Goal: Find contact information: Find contact information

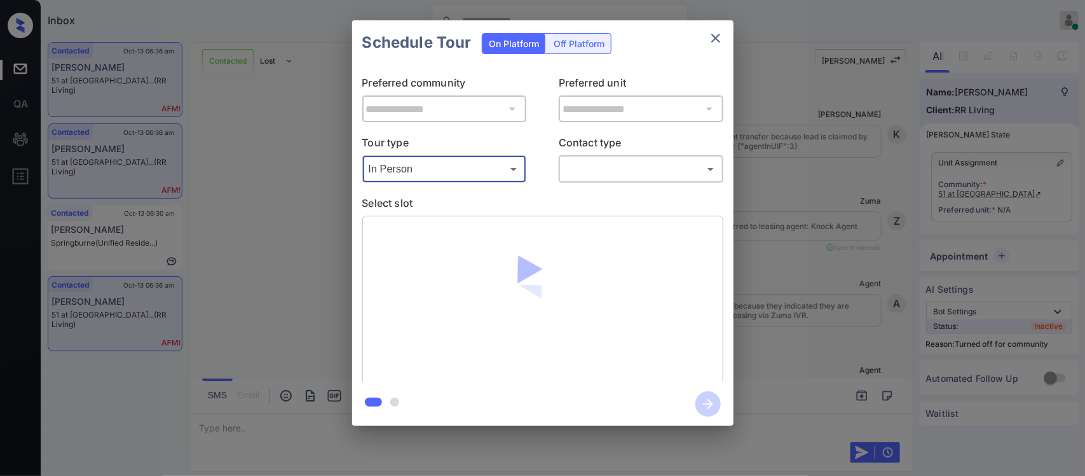
scroll to position [2029, 0]
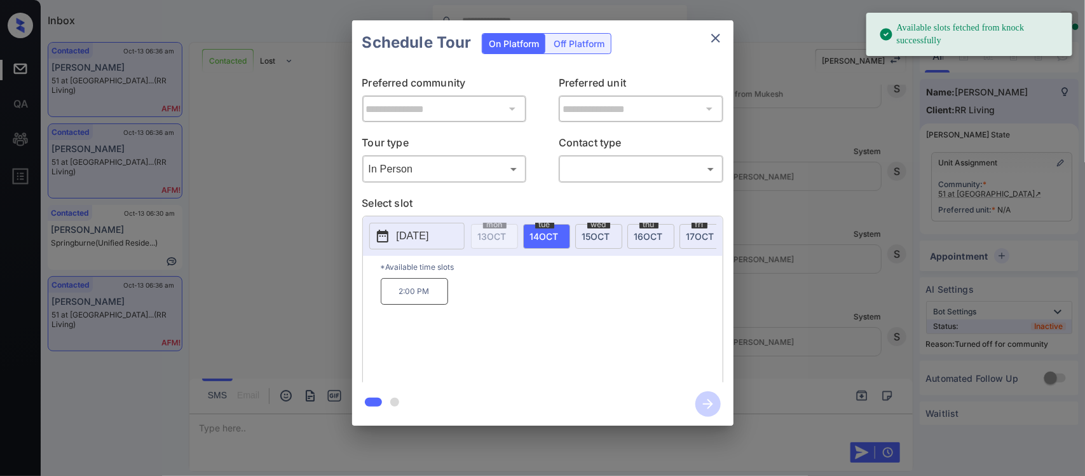
click at [641, 238] on span "16 OCT" at bounding box center [648, 236] width 29 height 11
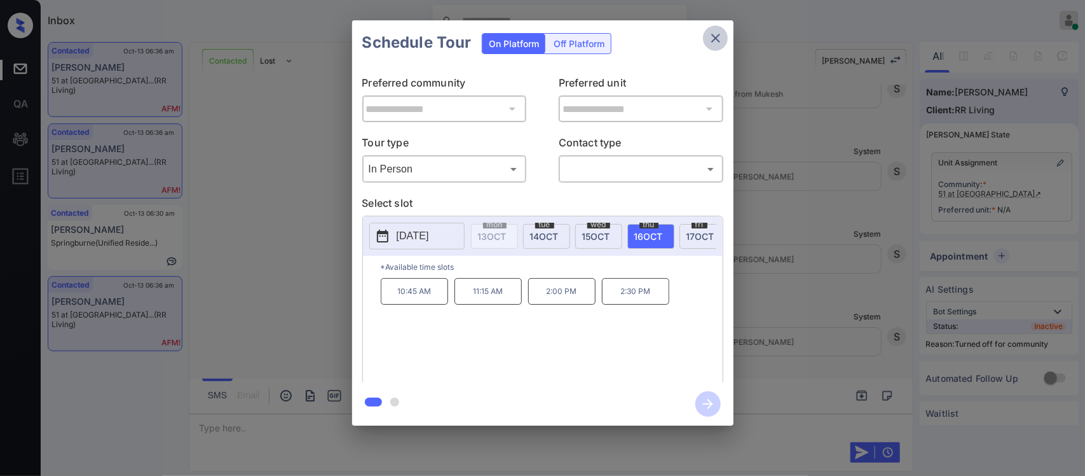
click at [713, 42] on icon "close" at bounding box center [715, 38] width 15 height 15
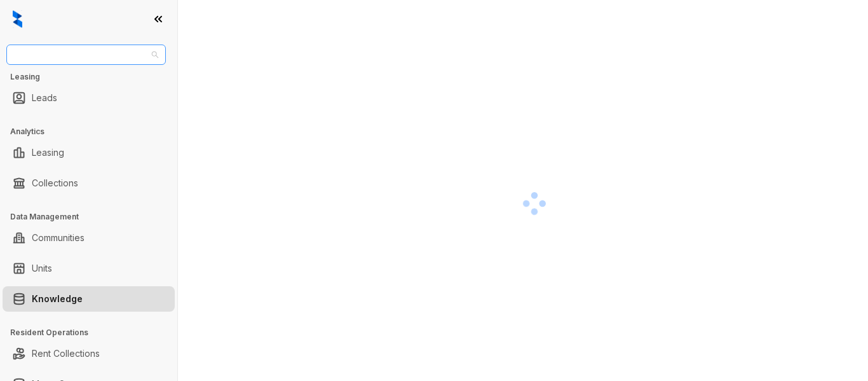
click at [79, 55] on span "Fairfield" at bounding box center [86, 54] width 144 height 19
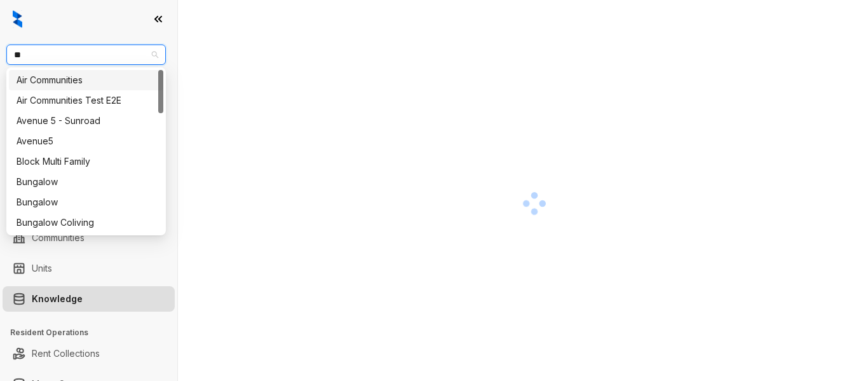
type input "***"
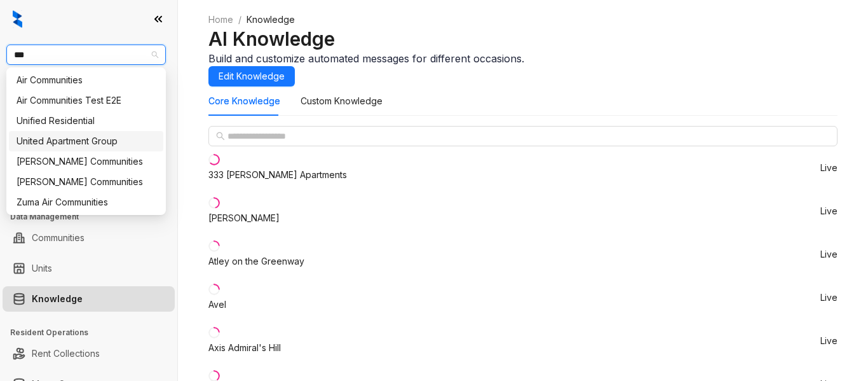
click at [88, 131] on div "United Apartment Group" at bounding box center [86, 141] width 154 height 20
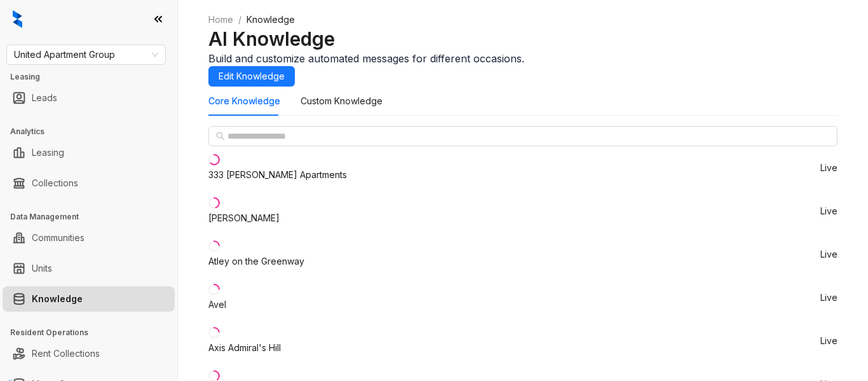
click at [123, 123] on div "United Apartment Group Leasing Leads Analytics Leasing Collections Data Managem…" at bounding box center [434, 200] width 868 height 401
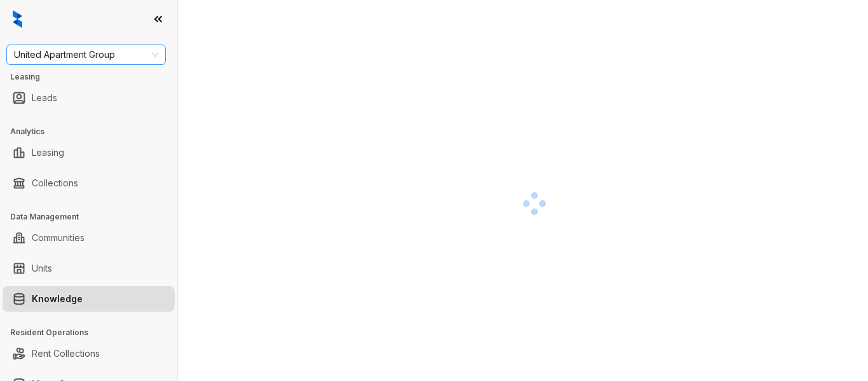
click at [102, 63] on span "United Apartment Group" at bounding box center [86, 54] width 144 height 19
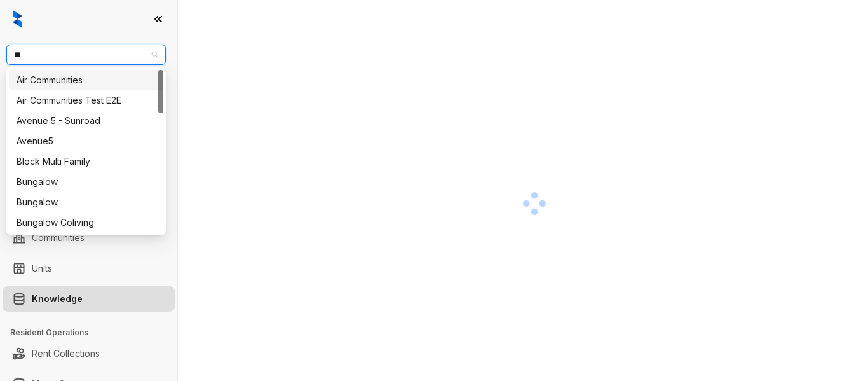
type input "***"
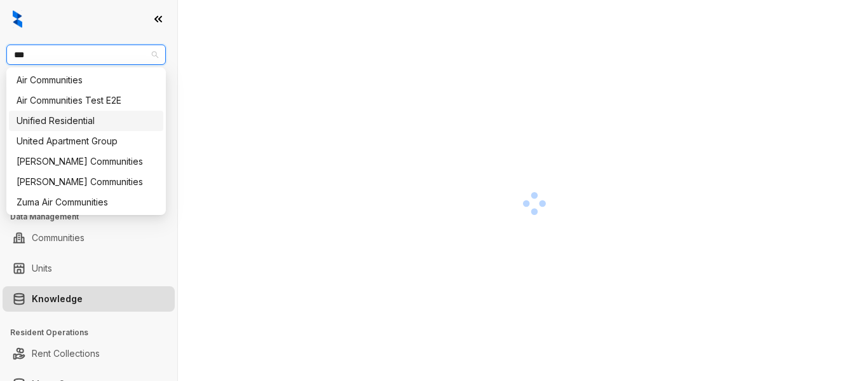
click at [98, 113] on div "Unified Residential" at bounding box center [86, 121] width 154 height 20
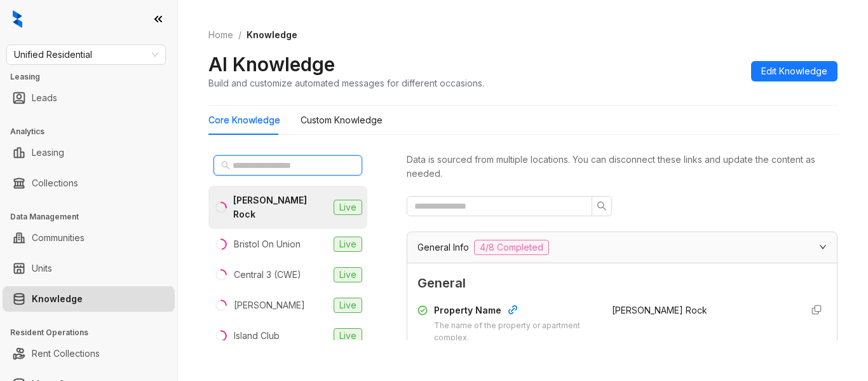
click at [286, 168] on input "text" at bounding box center [289, 165] width 112 height 14
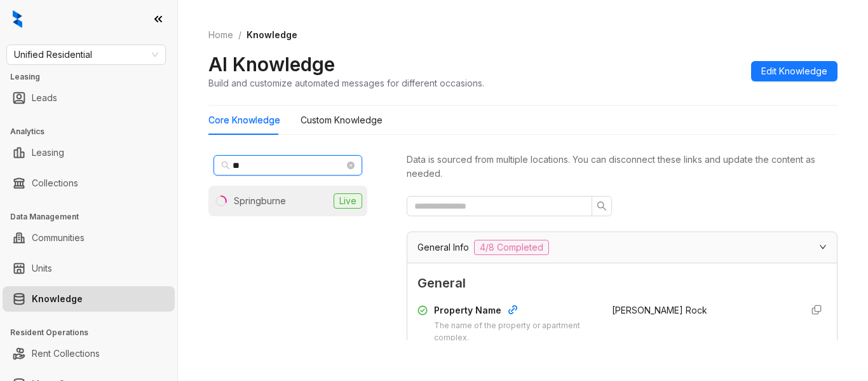
type input "**"
click at [316, 201] on li "Springburne Live" at bounding box center [288, 201] width 159 height 31
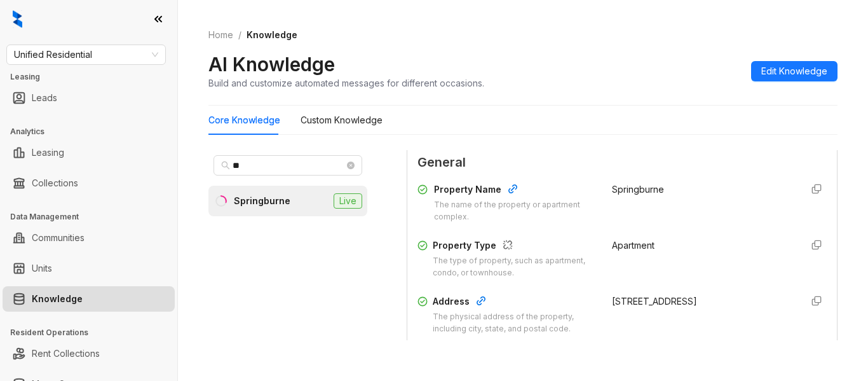
scroll to position [166, 0]
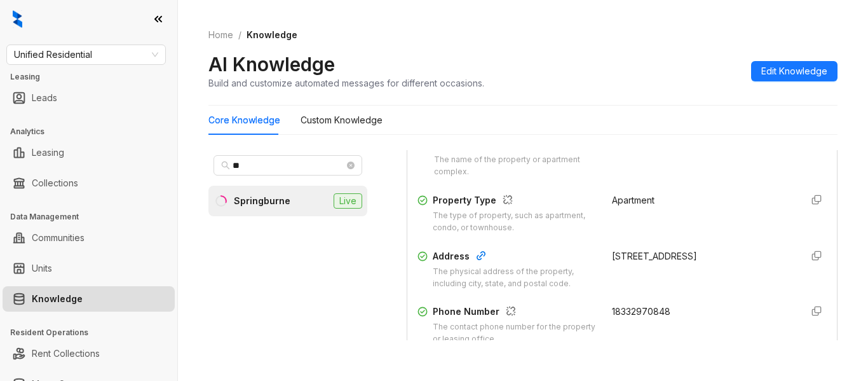
click at [654, 313] on span "18332970848" at bounding box center [641, 311] width 58 height 11
copy div "18332970848"
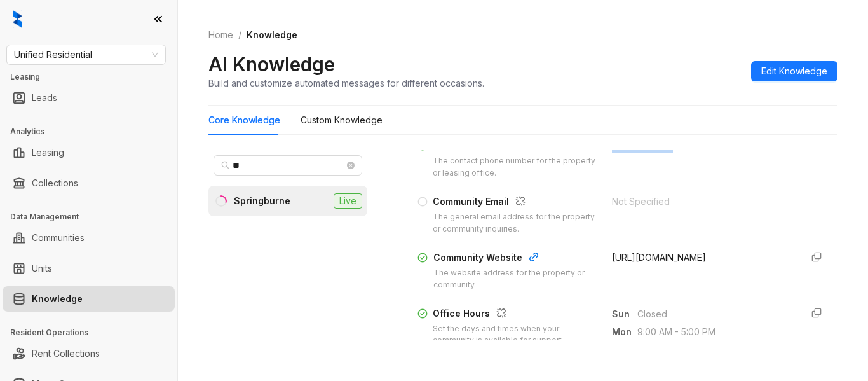
scroll to position [498, 0]
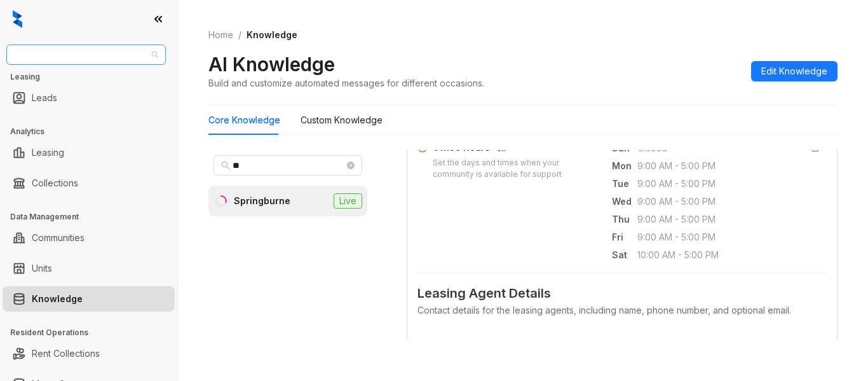
click at [98, 54] on span "Unified Residential" at bounding box center [86, 54] width 144 height 19
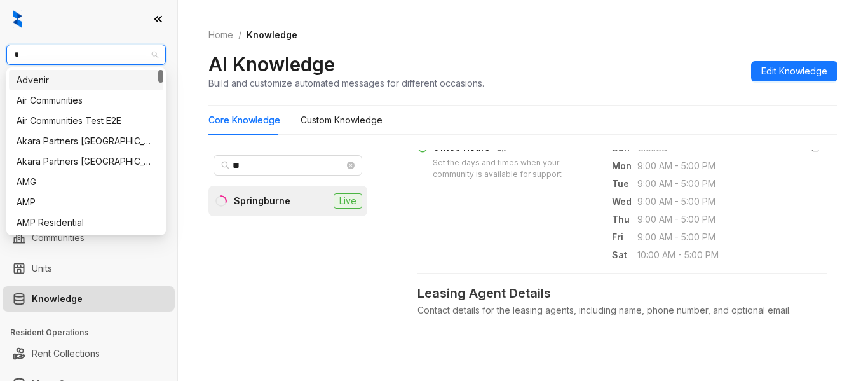
type input "**"
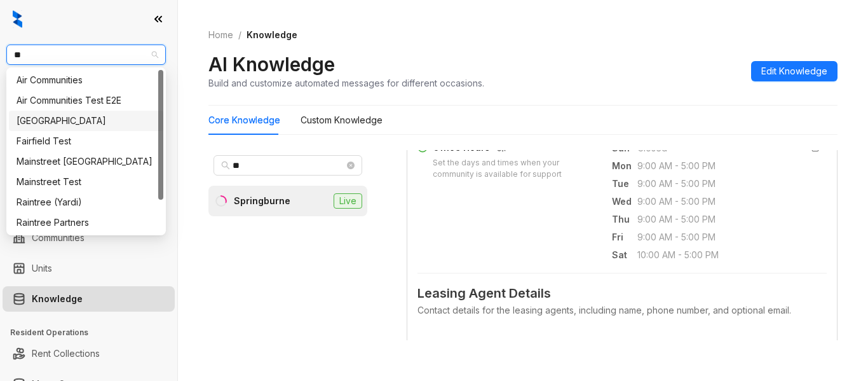
click at [97, 114] on div "Fairfield" at bounding box center [86, 121] width 139 height 14
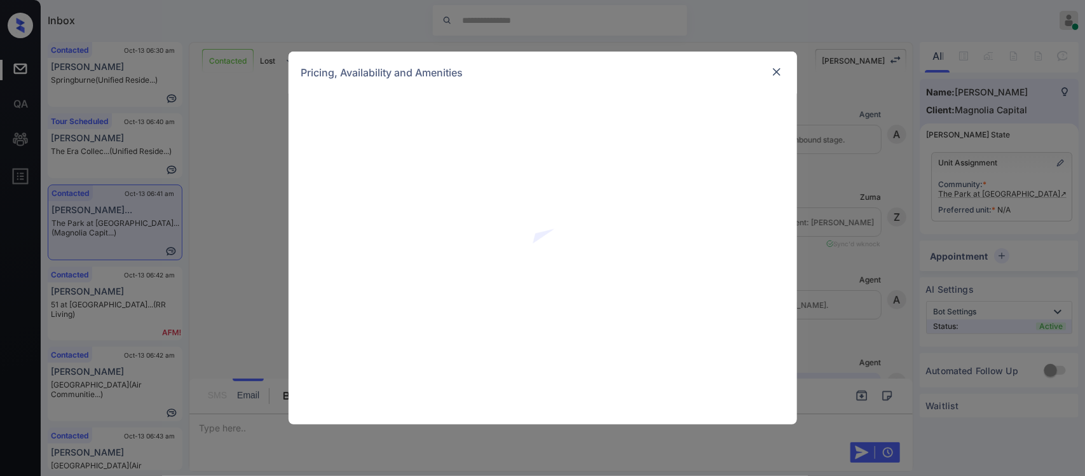
scroll to position [1018, 0]
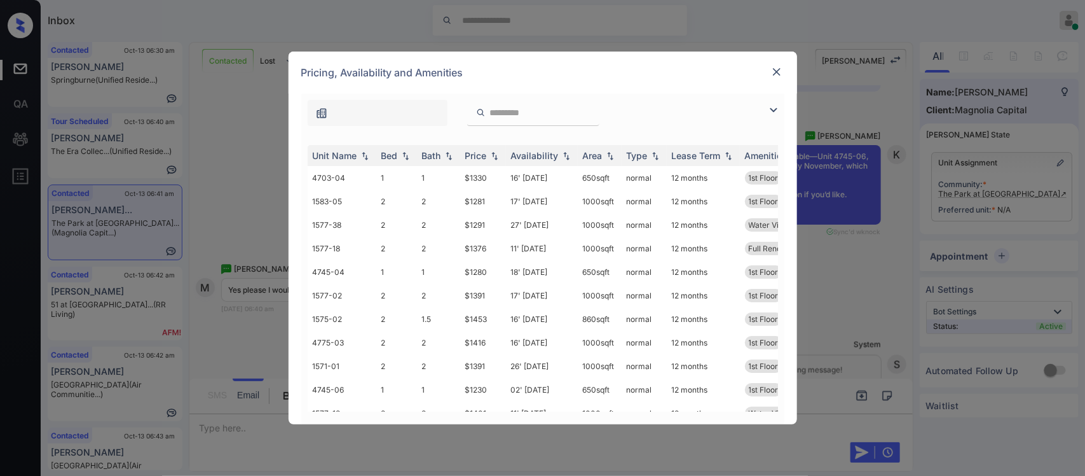
click at [490, 160] on img at bounding box center [494, 155] width 13 height 9
click at [490, 160] on img at bounding box center [494, 156] width 13 height 10
click at [493, 185] on td "$1230" at bounding box center [483, 178] width 46 height 24
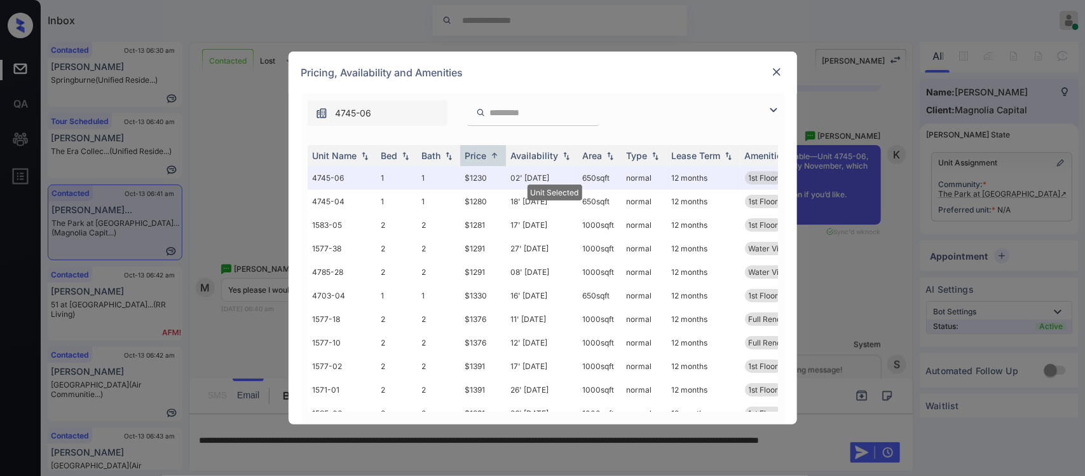
click at [774, 67] on img at bounding box center [776, 71] width 13 height 13
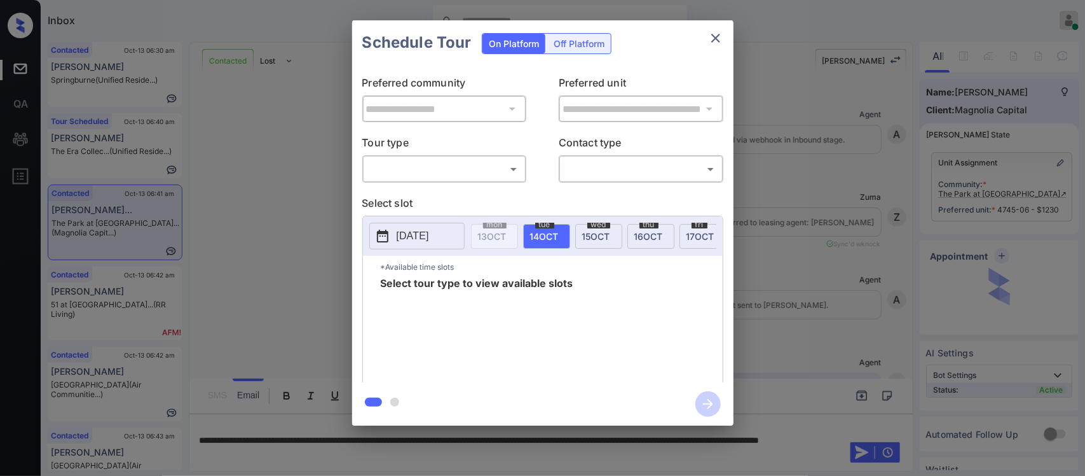
scroll to position [2376, 0]
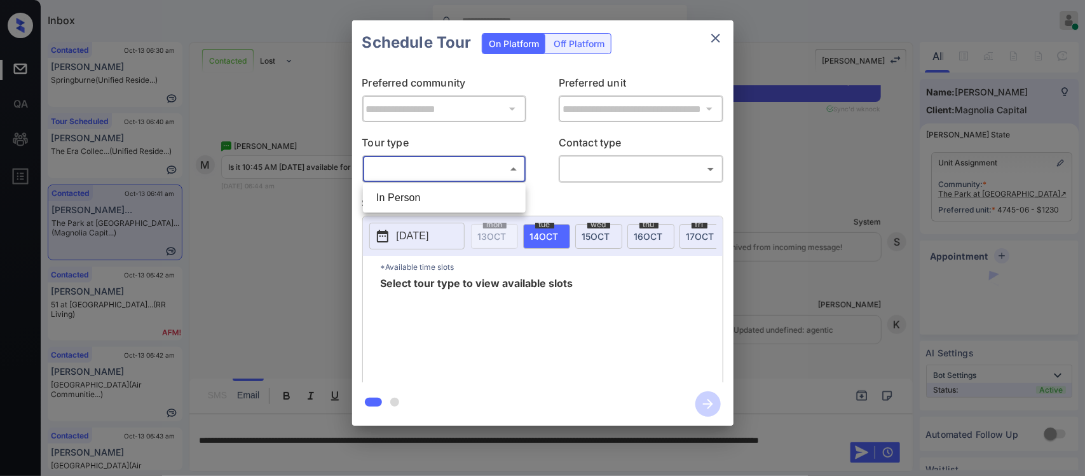
click at [455, 166] on body "Inbox Almas Zainab Online Set yourself offline Set yourself on break Profile Sw…" at bounding box center [542, 238] width 1085 height 476
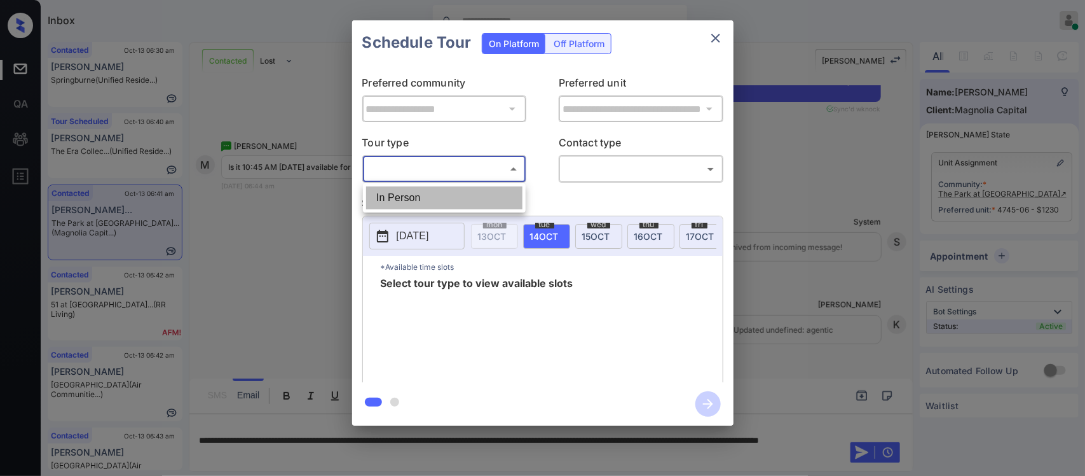
click at [445, 191] on li "In Person" at bounding box center [444, 197] width 156 height 23
type input "********"
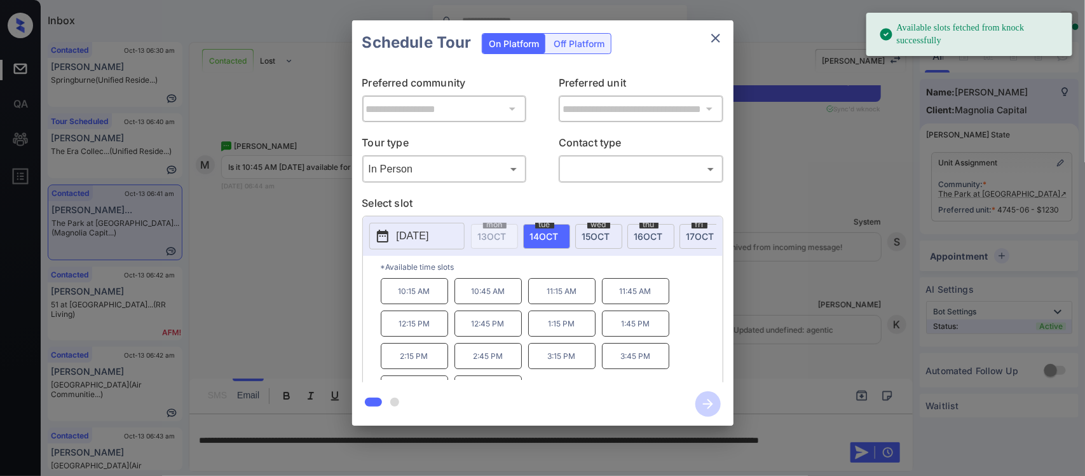
click at [531, 242] on div "tue 14 OCT" at bounding box center [546, 236] width 47 height 25
click at [497, 304] on p "10:45 AM" at bounding box center [488, 291] width 67 height 26
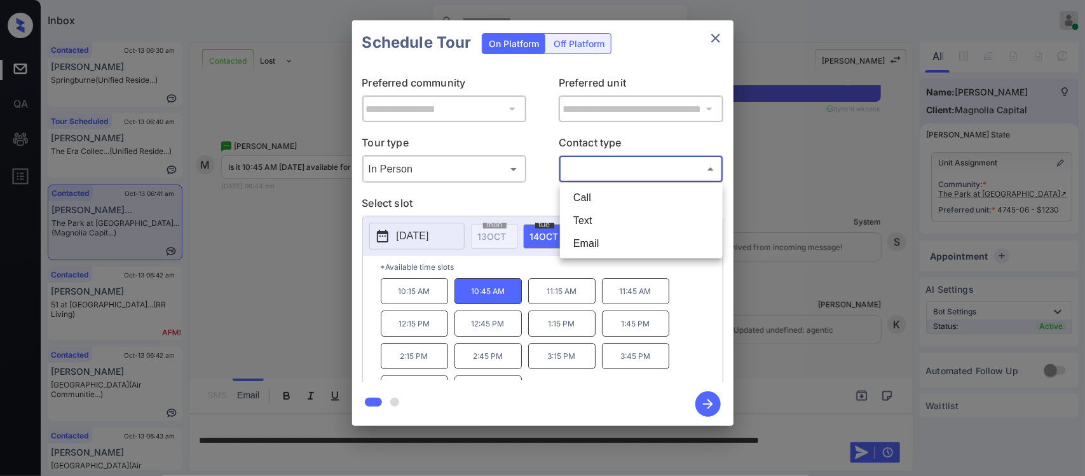
click at [643, 175] on body "Available slots fetched from knock successfully Inbox Almas Zainab Online Set y…" at bounding box center [542, 238] width 1085 height 476
click at [623, 224] on li "Text" at bounding box center [641, 220] width 156 height 23
type input "****"
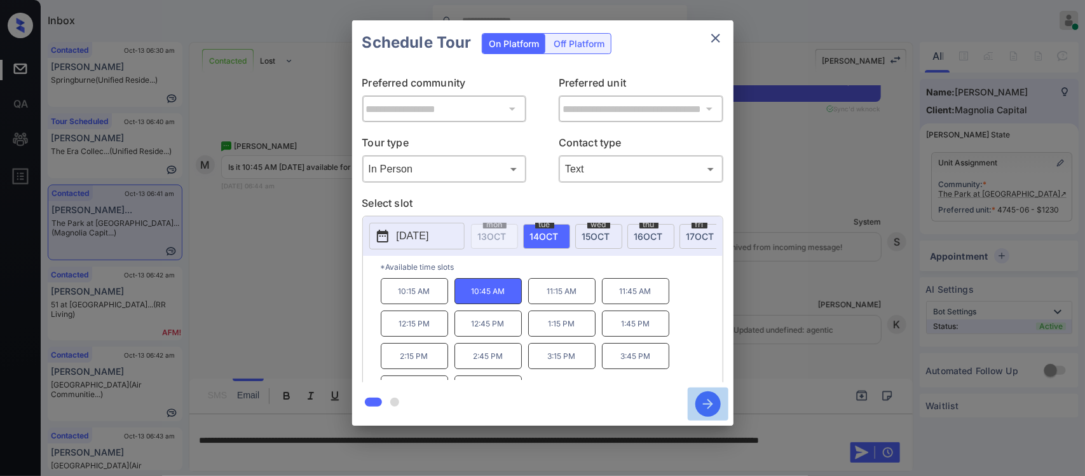
click at [707, 401] on icon "button" at bounding box center [707, 403] width 25 height 25
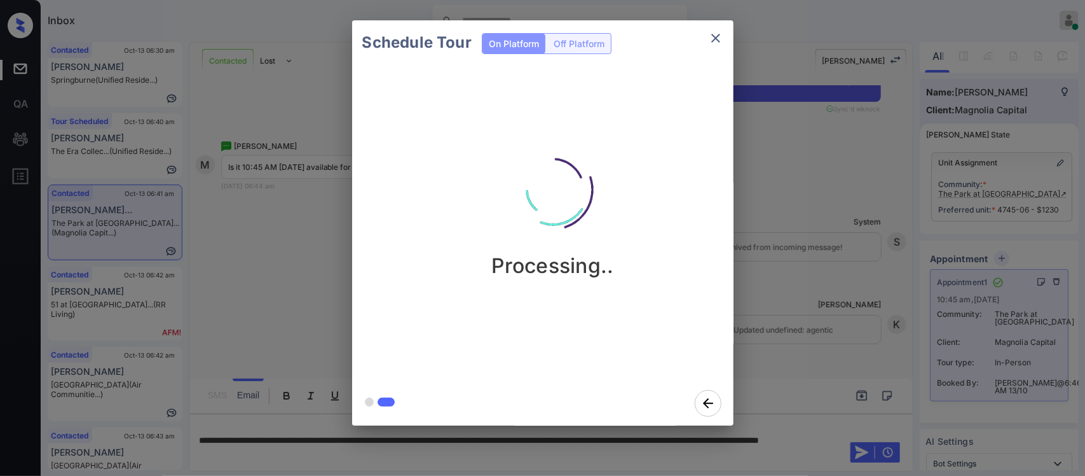
click at [767, 358] on div "Schedule Tour On Platform Off Platform Processing.." at bounding box center [542, 223] width 1085 height 446
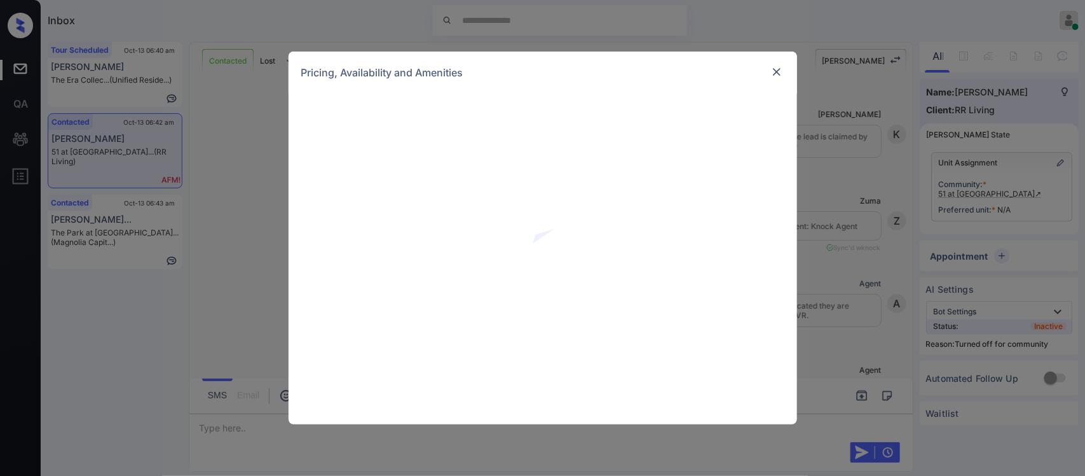
scroll to position [114, 0]
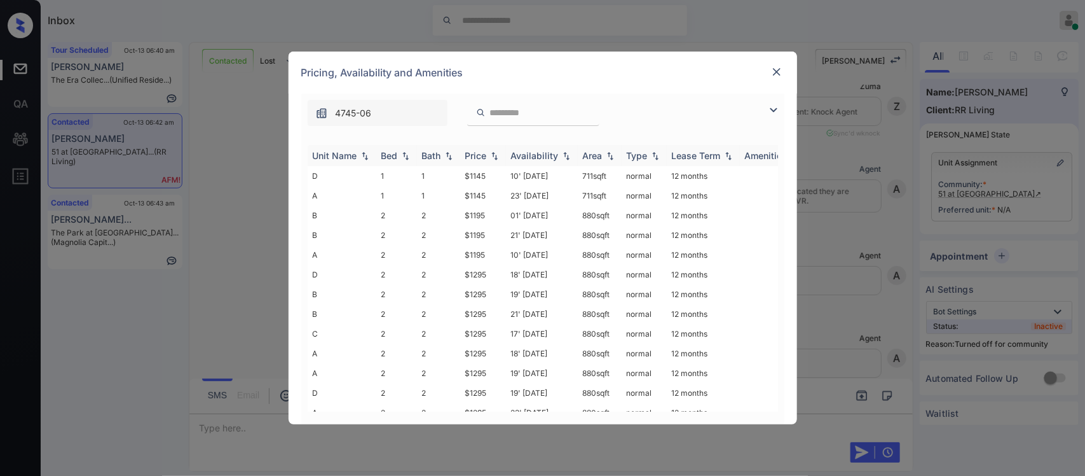
click at [488, 156] on img at bounding box center [494, 155] width 13 height 9
click at [488, 156] on img at bounding box center [494, 156] width 13 height 10
click at [483, 180] on td "$1145" at bounding box center [483, 176] width 46 height 20
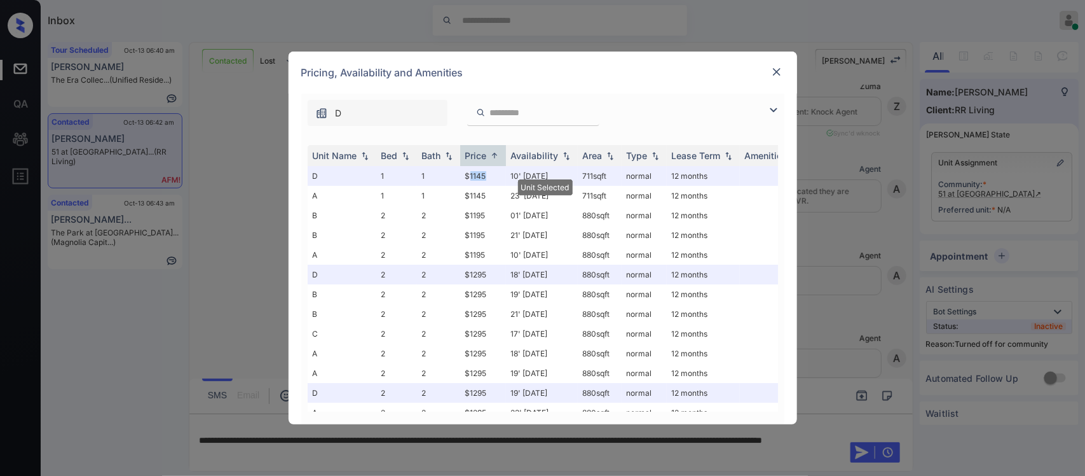
click at [777, 76] on img at bounding box center [776, 71] width 13 height 13
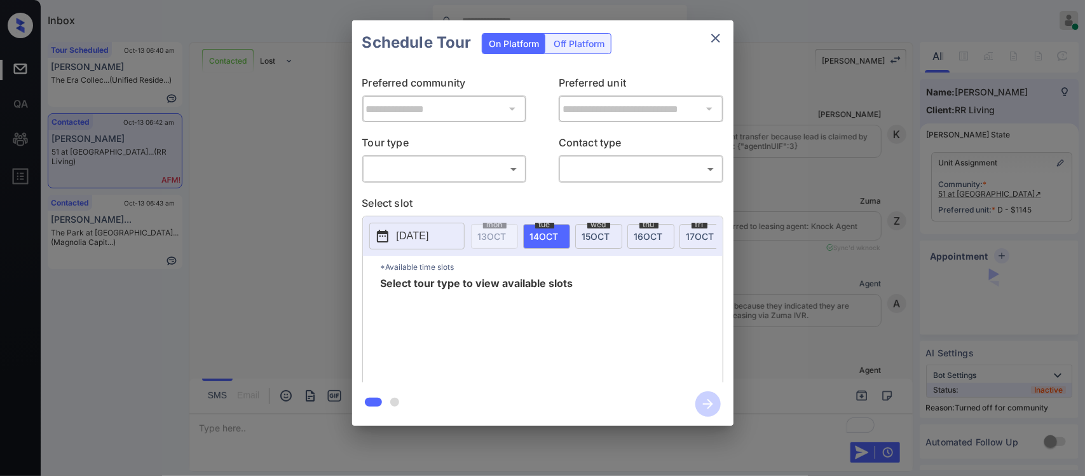
scroll to position [2608, 0]
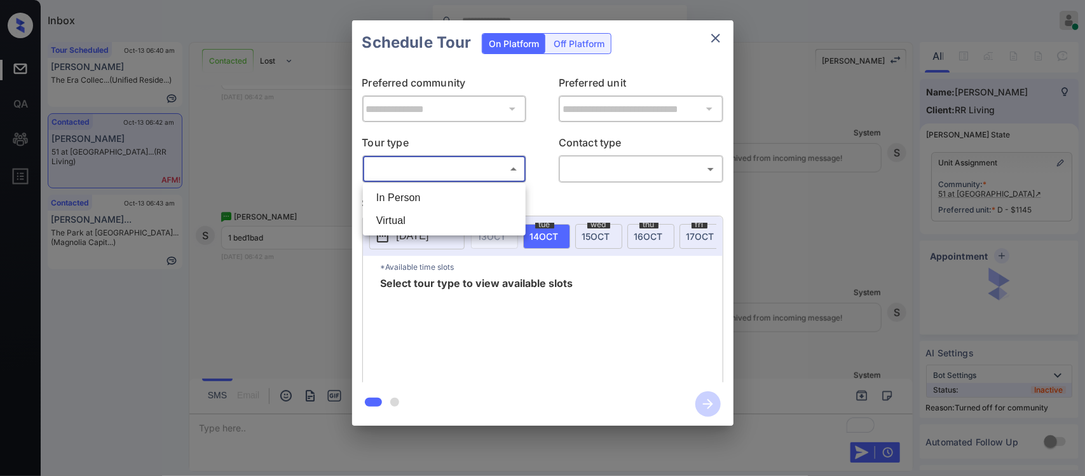
click at [455, 175] on body "Inbox [PERSON_NAME] Online Set yourself offline Set yourself on break Profile S…" at bounding box center [542, 238] width 1085 height 476
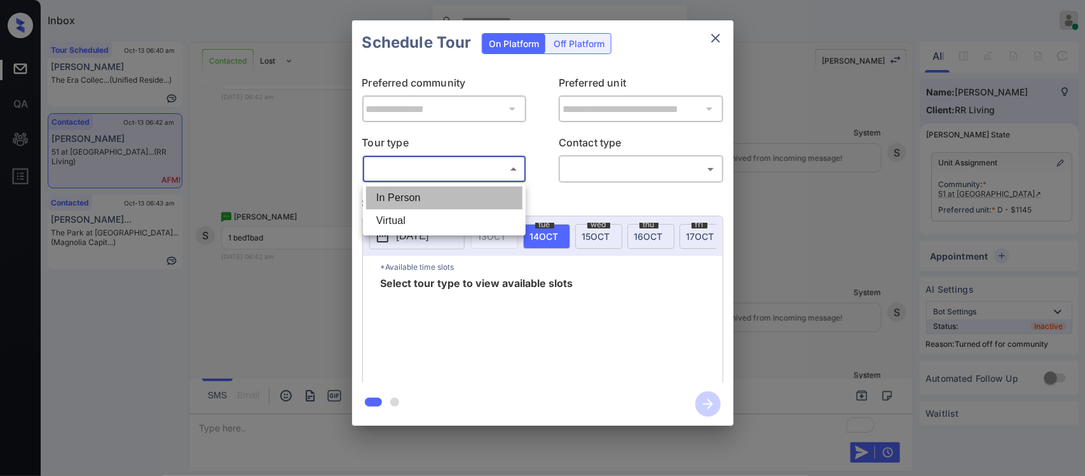
click at [451, 196] on li "In Person" at bounding box center [444, 197] width 156 height 23
type input "********"
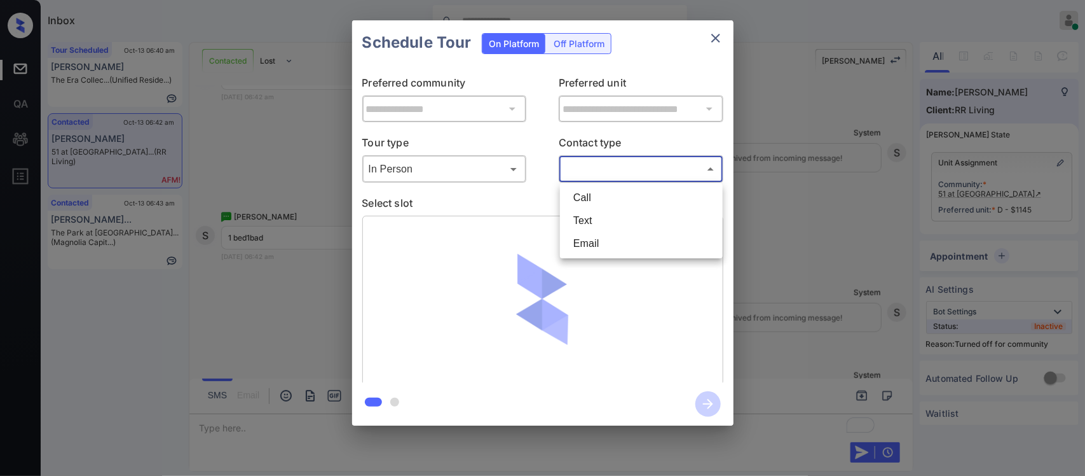
click at [631, 172] on body "Inbox [PERSON_NAME] Online Set yourself offline Set yourself on break Profile S…" at bounding box center [542, 238] width 1085 height 476
click at [622, 212] on li "Text" at bounding box center [641, 220] width 156 height 23
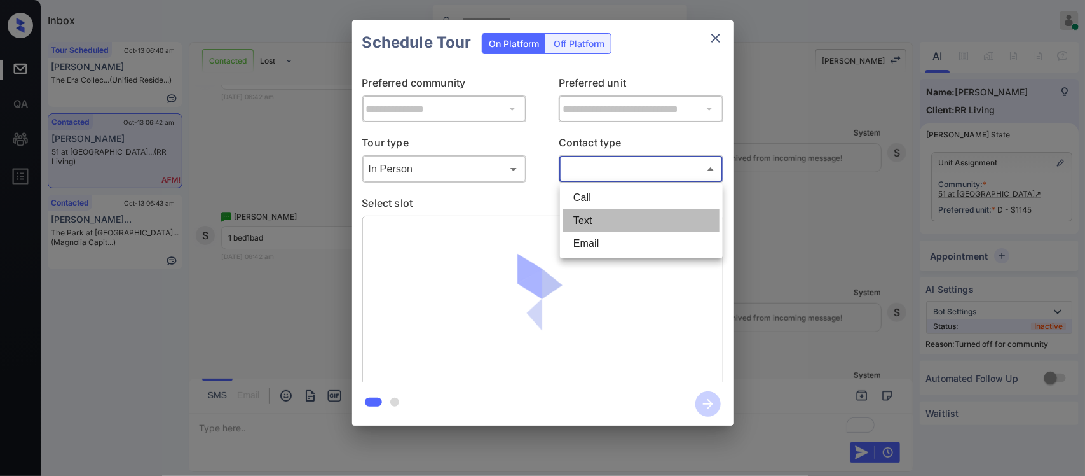
type input "****"
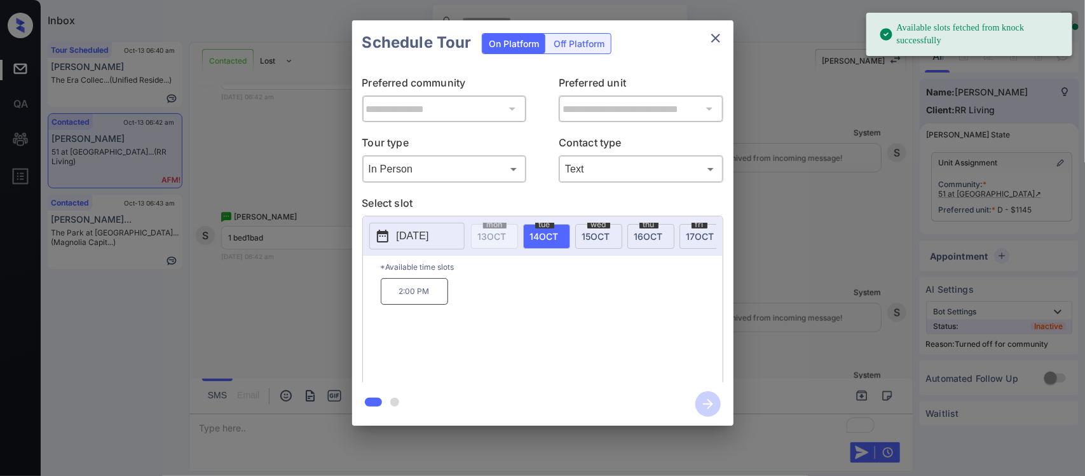
click at [645, 236] on span "16 OCT" at bounding box center [648, 236] width 29 height 11
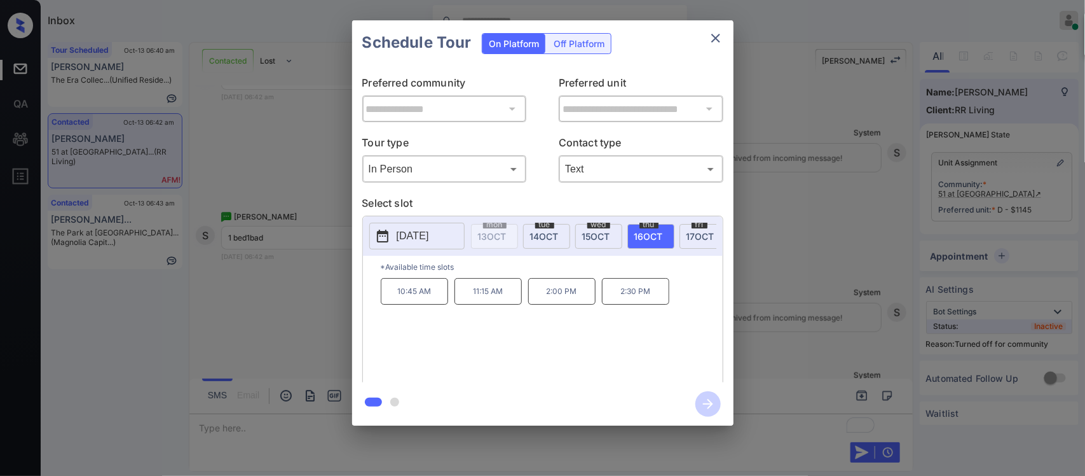
click at [637, 291] on p "2:30 PM" at bounding box center [635, 291] width 67 height 27
click at [709, 411] on icon "button" at bounding box center [707, 403] width 25 height 25
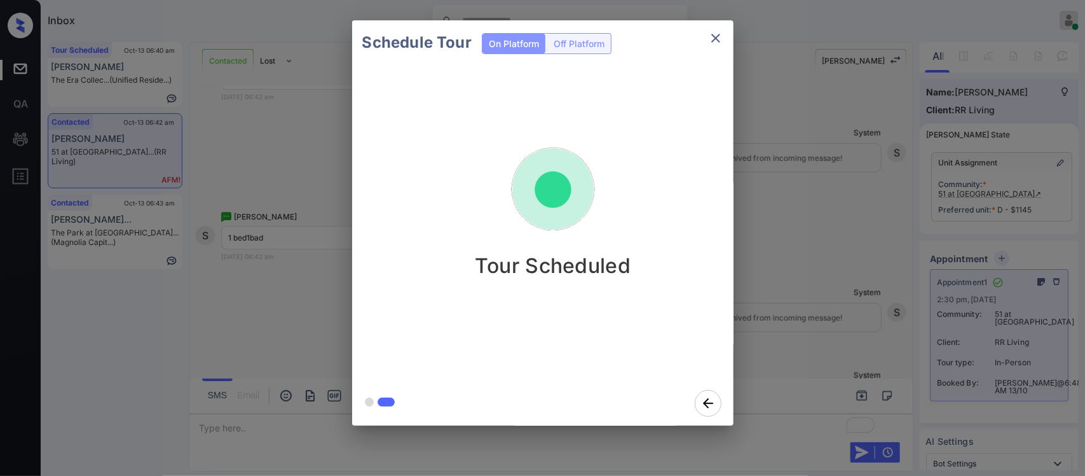
click at [825, 310] on div "Schedule Tour On Platform Off Platform Tour Scheduled" at bounding box center [542, 223] width 1085 height 446
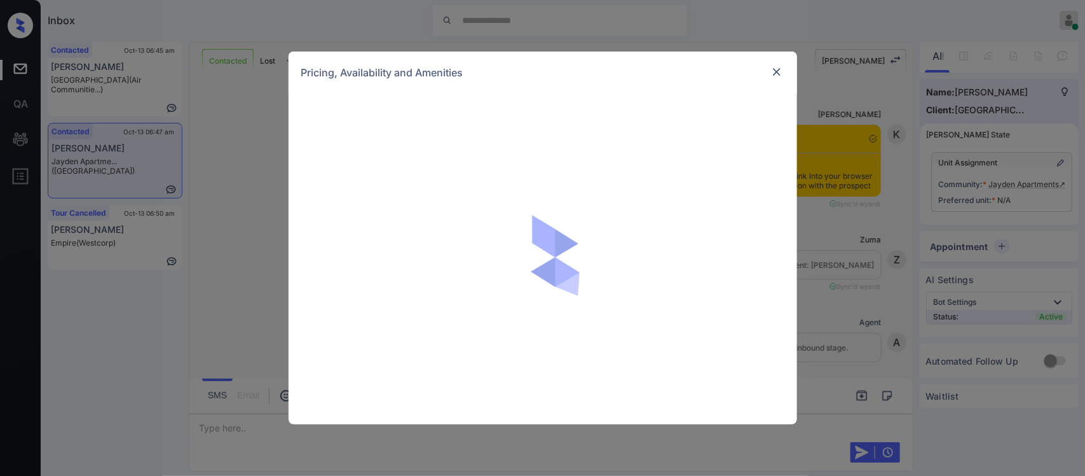
scroll to position [362, 0]
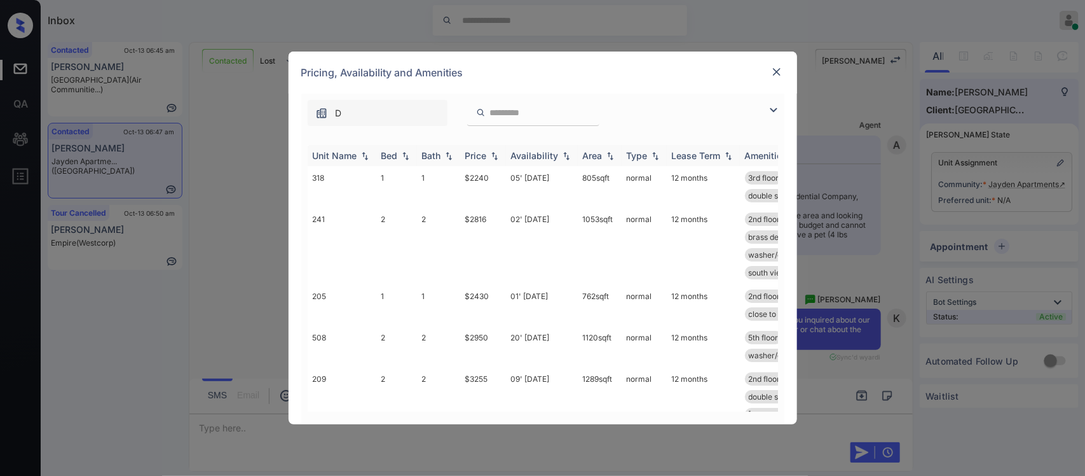
click at [488, 153] on img at bounding box center [494, 155] width 13 height 9
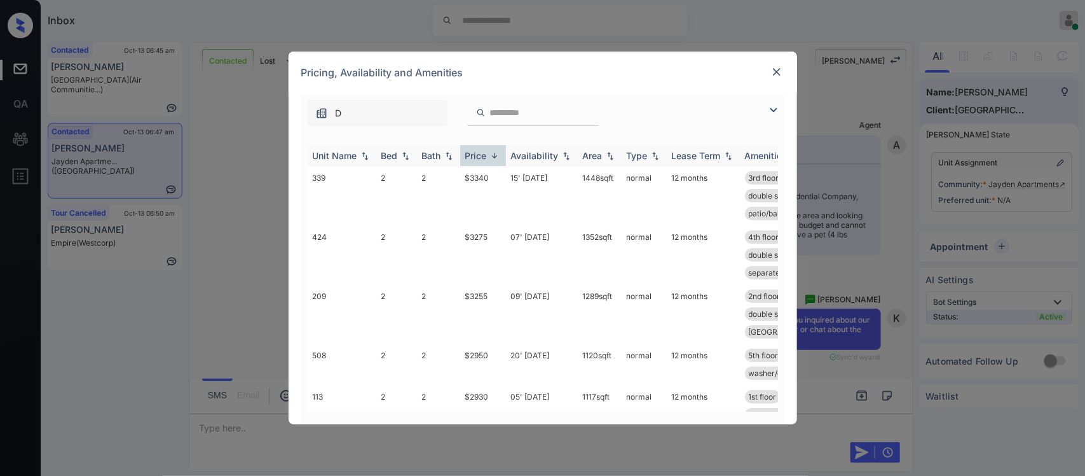
click at [488, 153] on img at bounding box center [494, 156] width 13 height 10
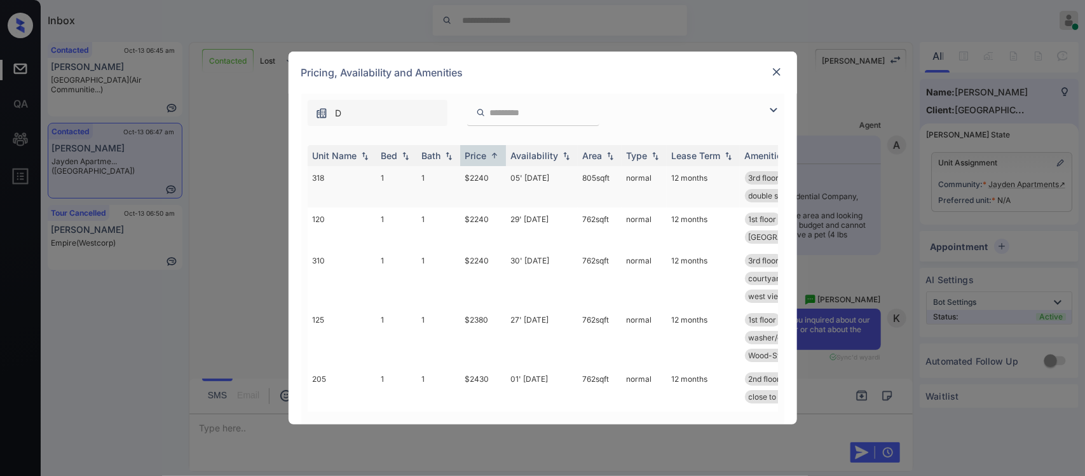
click at [491, 185] on td "$2240" at bounding box center [483, 186] width 46 height 41
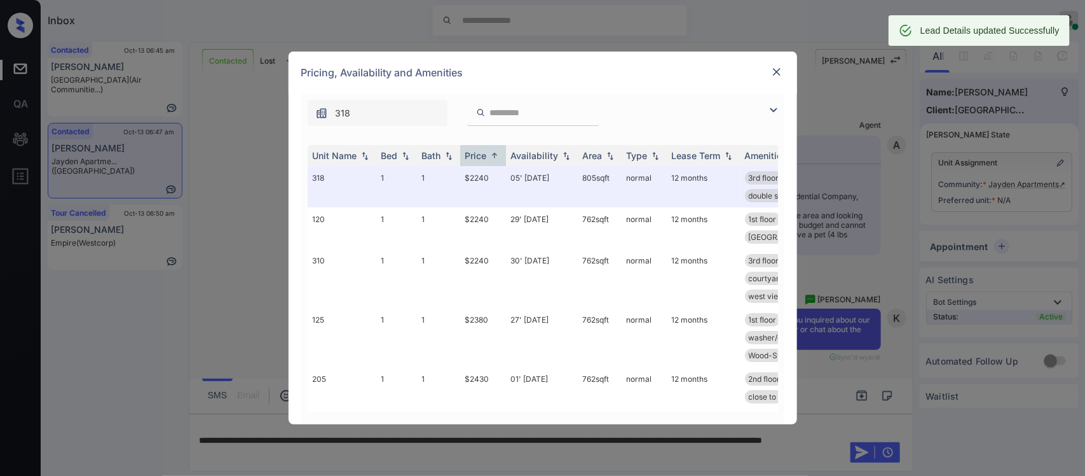
click at [776, 75] on img at bounding box center [776, 71] width 13 height 13
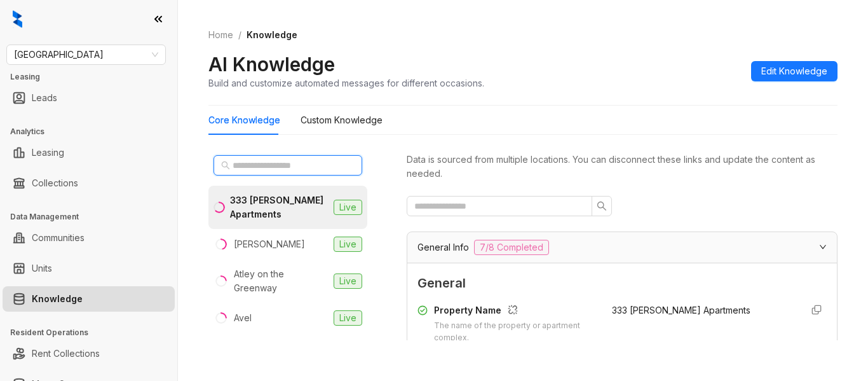
click at [252, 164] on input "text" at bounding box center [289, 165] width 112 height 14
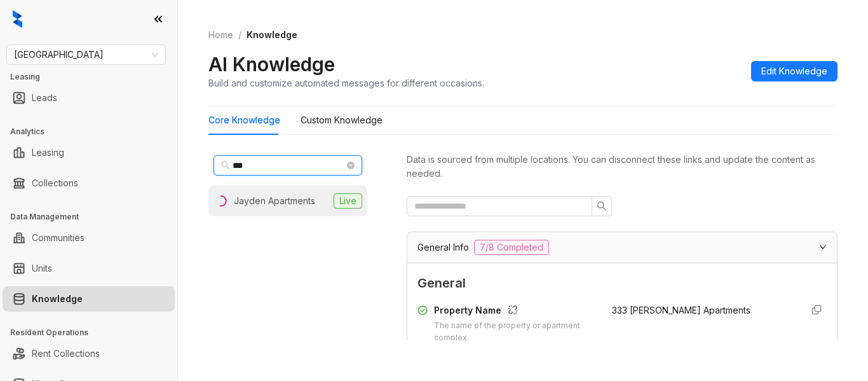
type input "***"
click at [264, 201] on div "Jayden Apartments" at bounding box center [274, 201] width 81 height 14
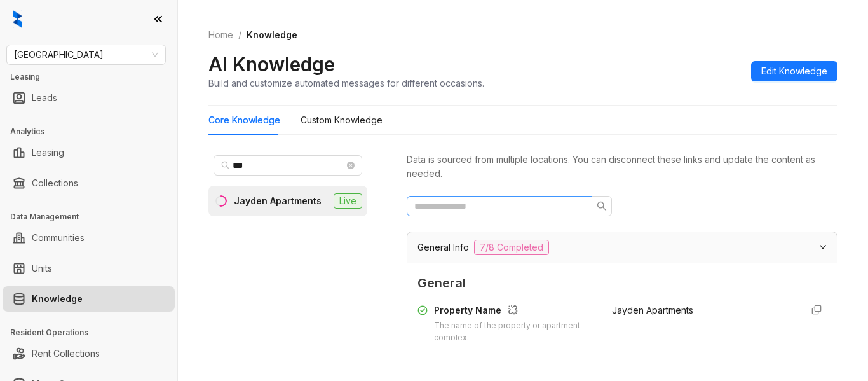
drag, startPoint x: 521, startPoint y: 214, endPoint x: 525, endPoint y: 202, distance: 12.1
click at [525, 202] on span at bounding box center [500, 206] width 186 height 20
click at [525, 202] on input "text" at bounding box center [494, 206] width 160 height 14
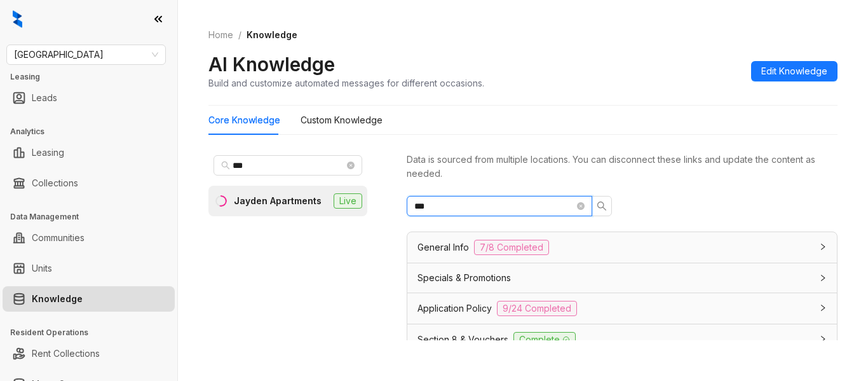
type input "***"
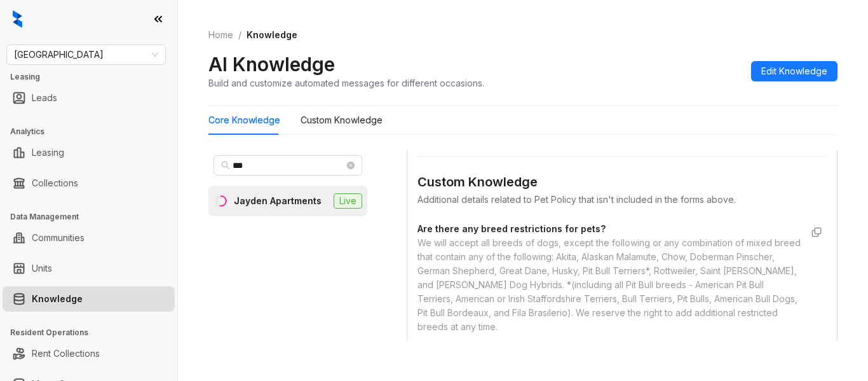
scroll to position [655, 0]
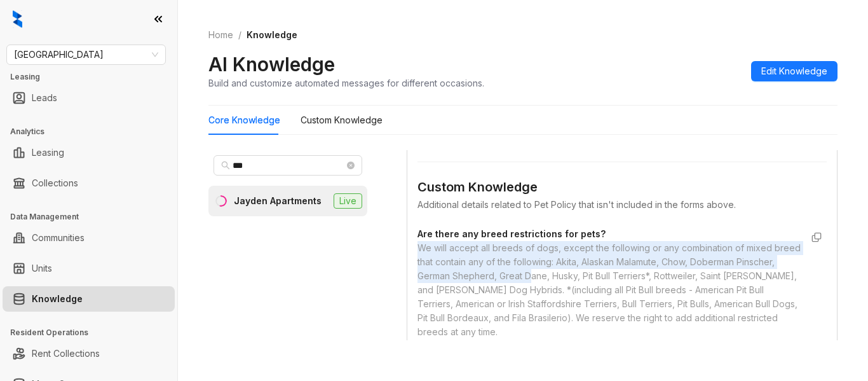
drag, startPoint x: 414, startPoint y: 249, endPoint x: 572, endPoint y: 273, distance: 160.1
click at [572, 273] on div "General Allowed Pet Types Select which types of pets are allowed cat, dog Pet L…" at bounding box center [622, 71] width 430 height 617
click at [517, 282] on div "We will accept all breeds of dogs, except the following or any combination of m…" at bounding box center [610, 290] width 384 height 98
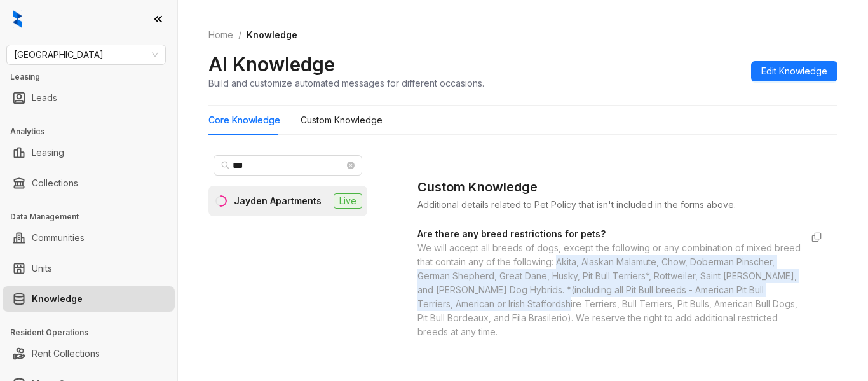
drag, startPoint x: 584, startPoint y: 262, endPoint x: 633, endPoint y: 302, distance: 63.2
click at [633, 302] on div "We will accept all breeds of dogs, except the following or any combination of m…" at bounding box center [610, 290] width 384 height 98
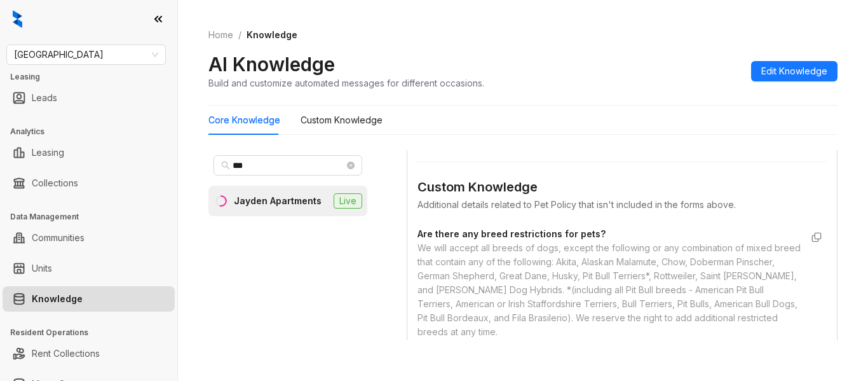
click at [579, 320] on div "We will accept all breeds of dogs, except the following or any combination of m…" at bounding box center [610, 290] width 384 height 98
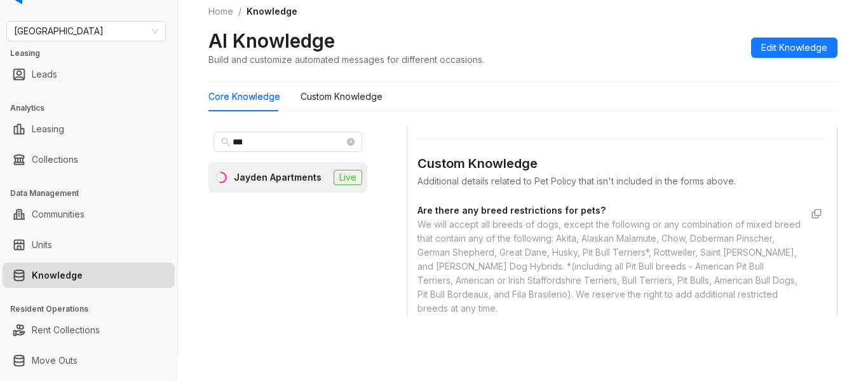
scroll to position [25, 0]
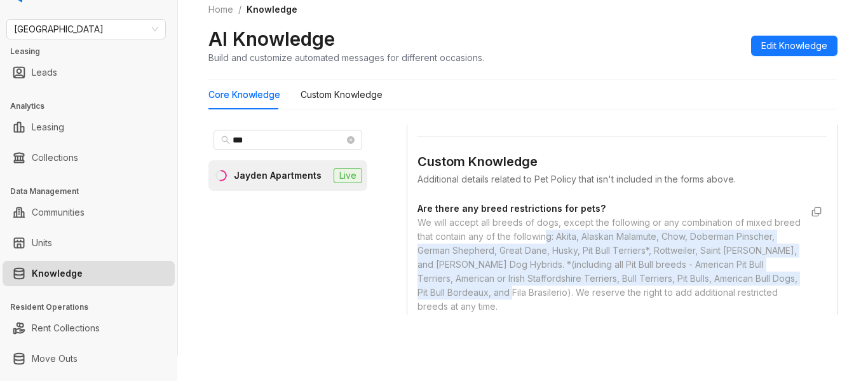
drag, startPoint x: 613, startPoint y: 290, endPoint x: 575, endPoint y: 238, distance: 64.5
click at [575, 238] on div "We will accept all breeds of dogs, except the following or any combination of m…" at bounding box center [610, 265] width 384 height 98
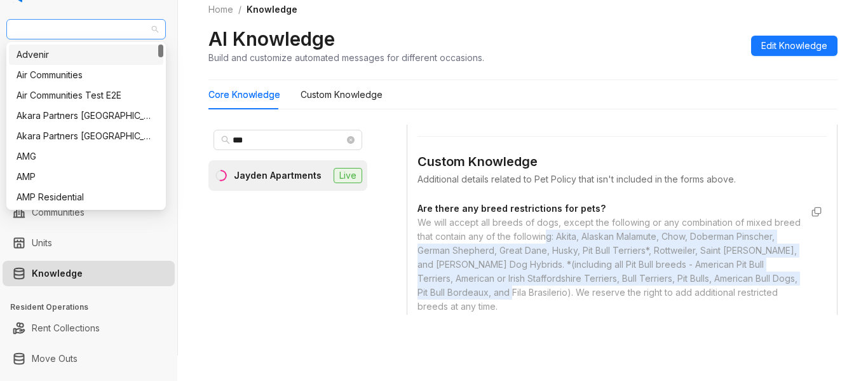
click at [55, 24] on span "Fairfield" at bounding box center [86, 29] width 144 height 19
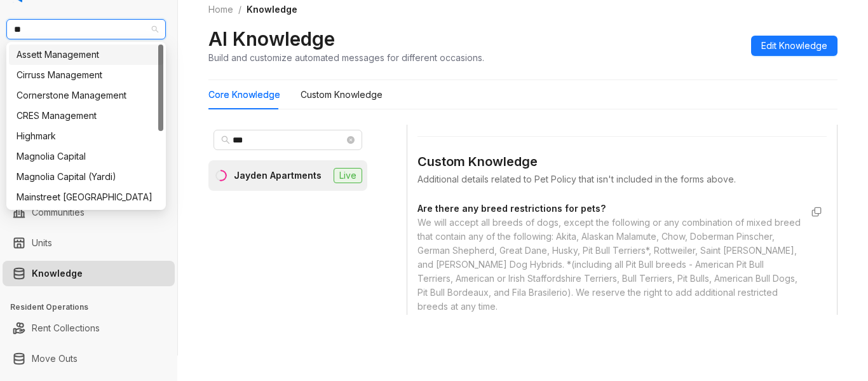
type input "***"
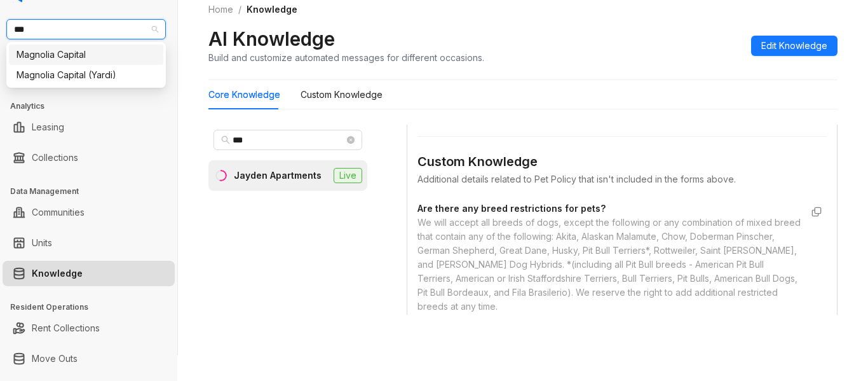
click at [55, 24] on input "***" at bounding box center [80, 29] width 133 height 19
click at [60, 59] on div "Magnolia Capital" at bounding box center [86, 55] width 139 height 14
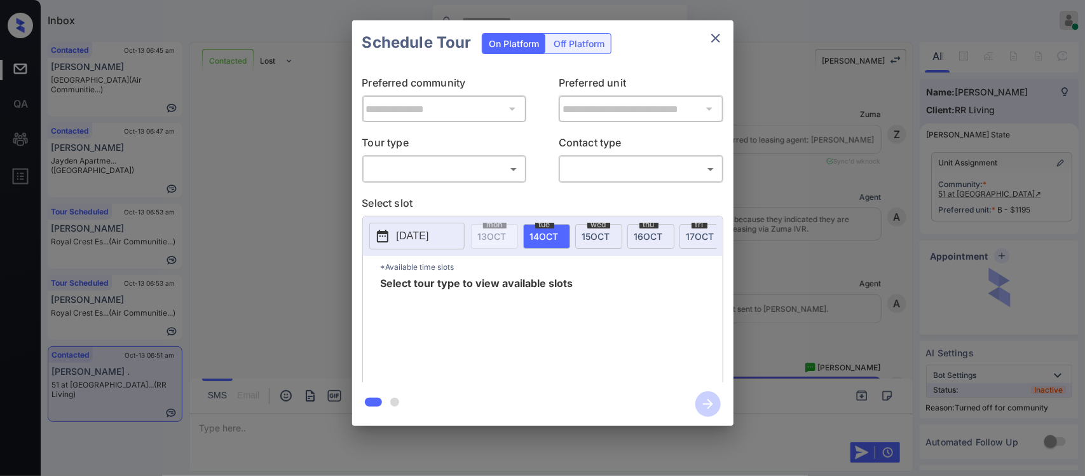
scroll to position [734, 0]
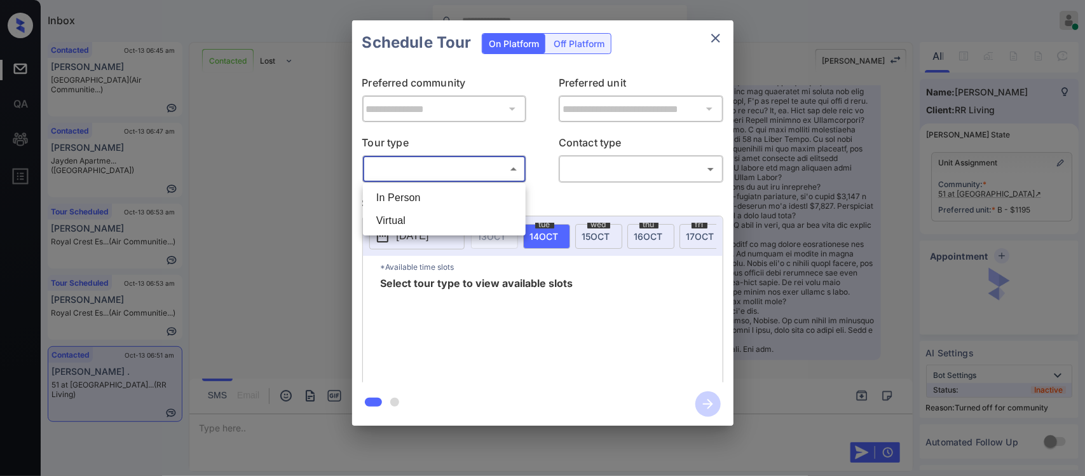
click at [453, 176] on body "Inbox Almas Zainab Online Set yourself offline Set yourself on break Profile Sw…" at bounding box center [542, 238] width 1085 height 476
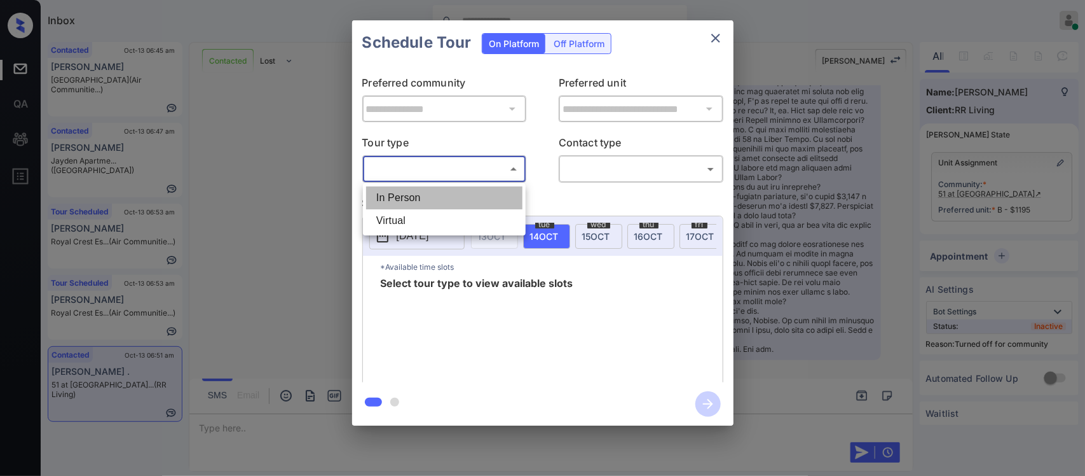
click at [447, 195] on li "In Person" at bounding box center [444, 197] width 156 height 23
type input "********"
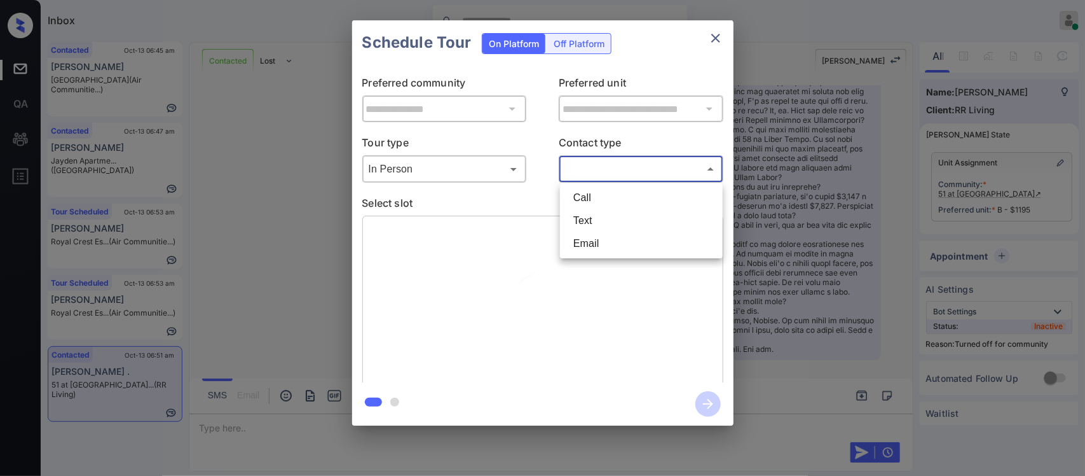
click at [611, 178] on body "Inbox Almas Zainab Online Set yourself offline Set yourself on break Profile Sw…" at bounding box center [542, 238] width 1085 height 476
click at [604, 211] on li "Text" at bounding box center [641, 220] width 156 height 23
type input "****"
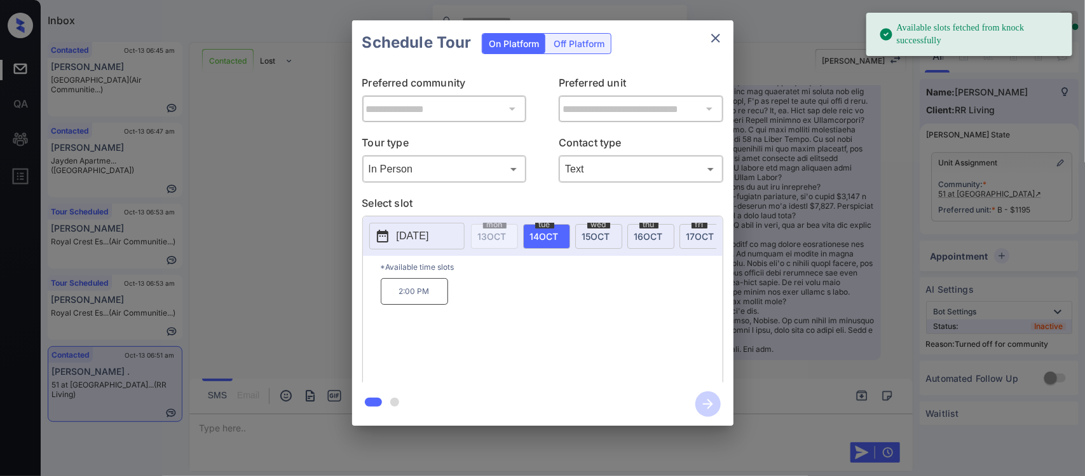
click at [628, 242] on div "thu 16 OCT" at bounding box center [650, 236] width 47 height 25
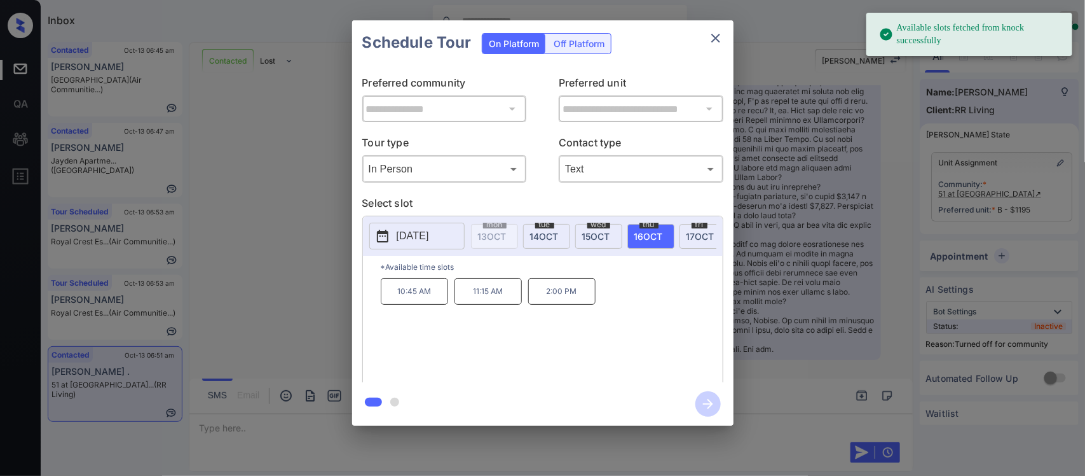
click at [561, 305] on p "2:00 PM" at bounding box center [561, 291] width 67 height 27
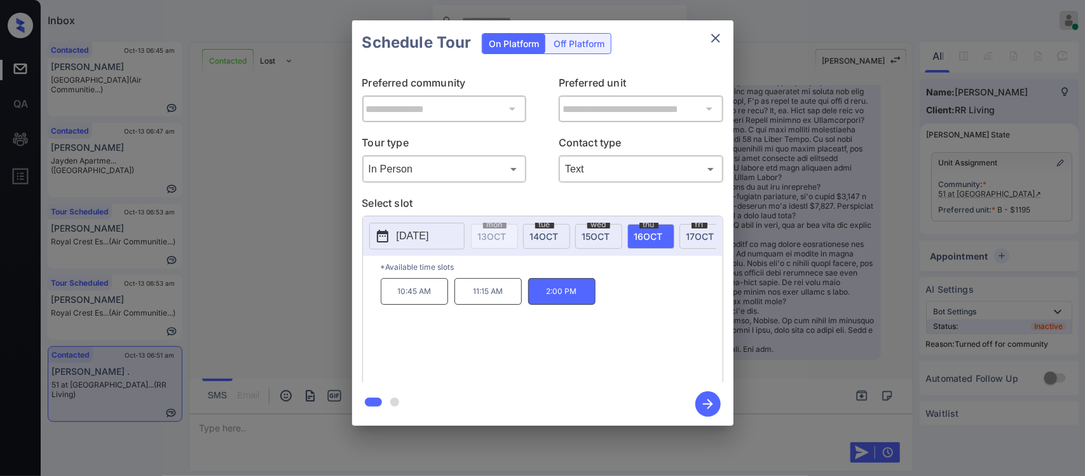
drag, startPoint x: 625, startPoint y: 322, endPoint x: 584, endPoint y: 306, distance: 44.3
click at [584, 306] on div "10:45 AM 11:15 AM 2:00 PM" at bounding box center [552, 329] width 342 height 102
drag, startPoint x: 584, startPoint y: 306, endPoint x: 392, endPoint y: 307, distance: 191.4
click at [392, 307] on div "10:45 AM 11:15 AM 2:00 PM" at bounding box center [552, 329] width 342 height 102
copy div "10:45 AM 11:15 AM 2:00 PM"
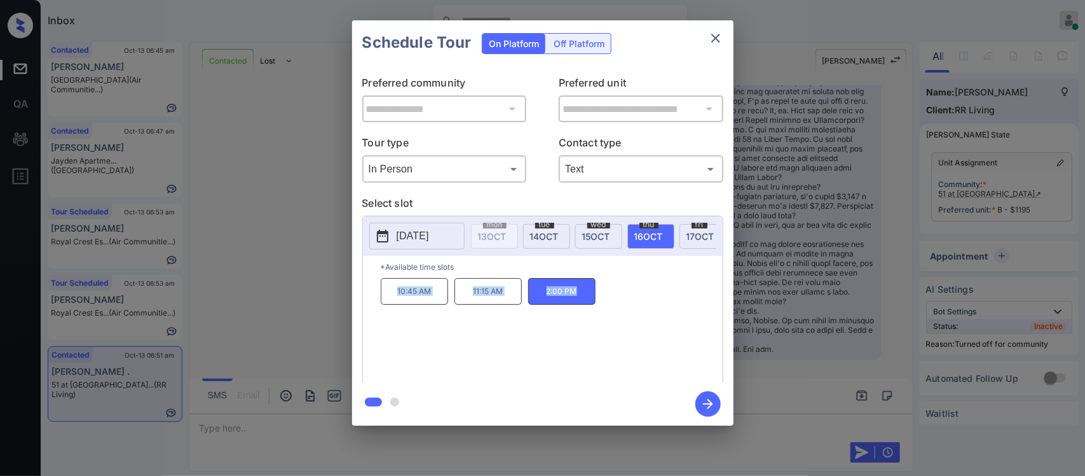
click at [933, 310] on div "**********" at bounding box center [542, 223] width 1085 height 446
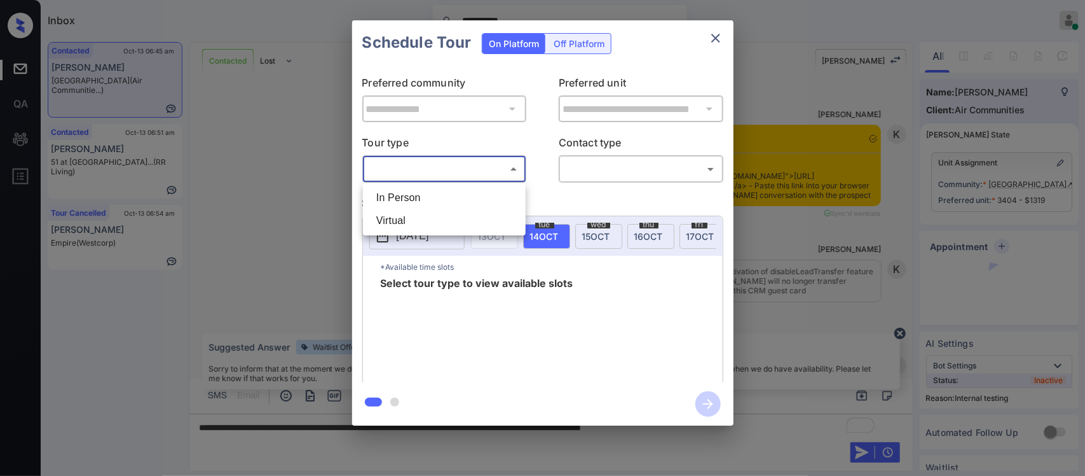
scroll to position [2066, 0]
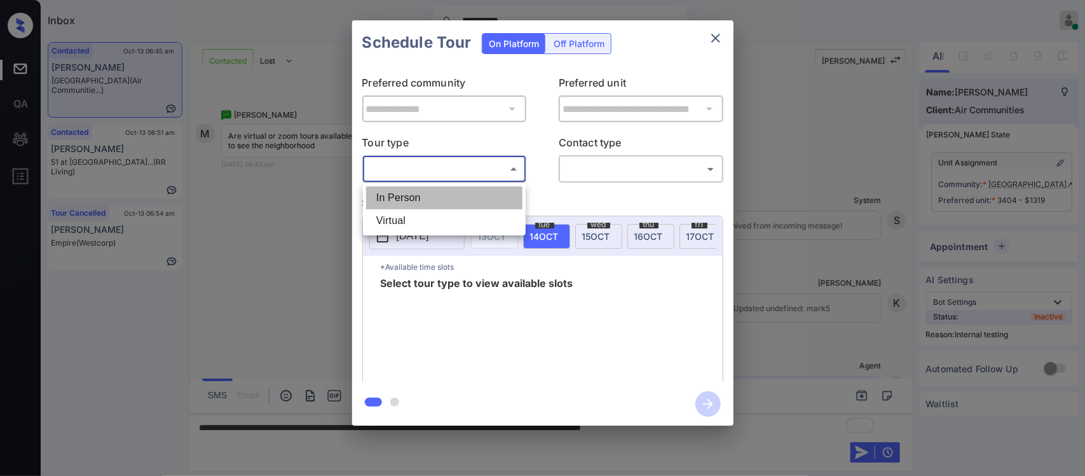
click at [465, 193] on li "In Person" at bounding box center [444, 197] width 156 height 23
type input "********"
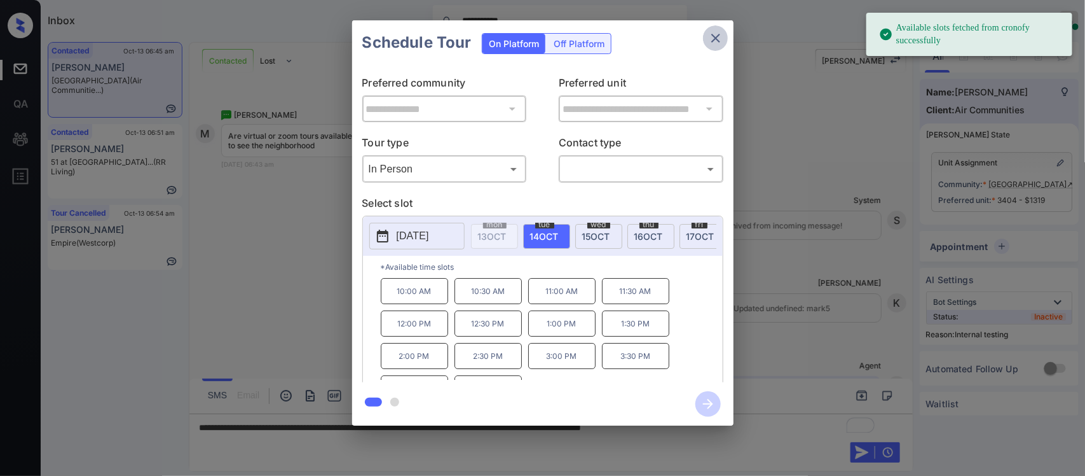
click at [725, 35] on button "close" at bounding box center [715, 37] width 25 height 25
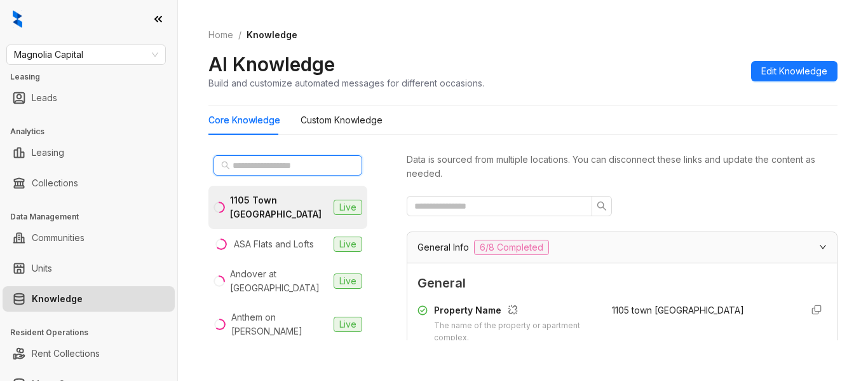
click at [291, 167] on input "text" at bounding box center [289, 165] width 112 height 14
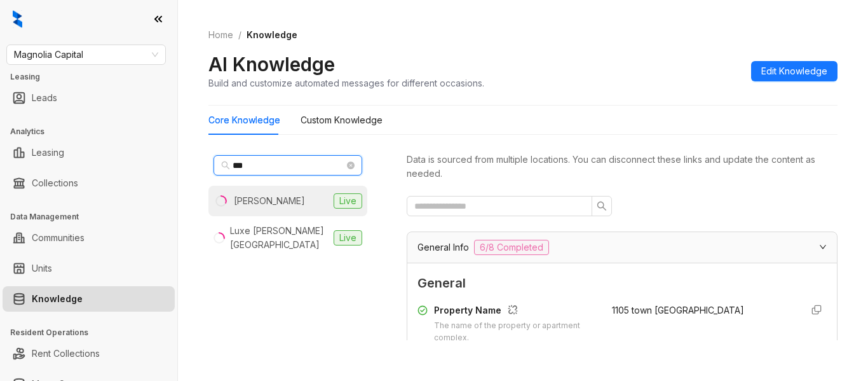
type input "***"
click at [288, 199] on li "Logan Live" at bounding box center [288, 201] width 159 height 31
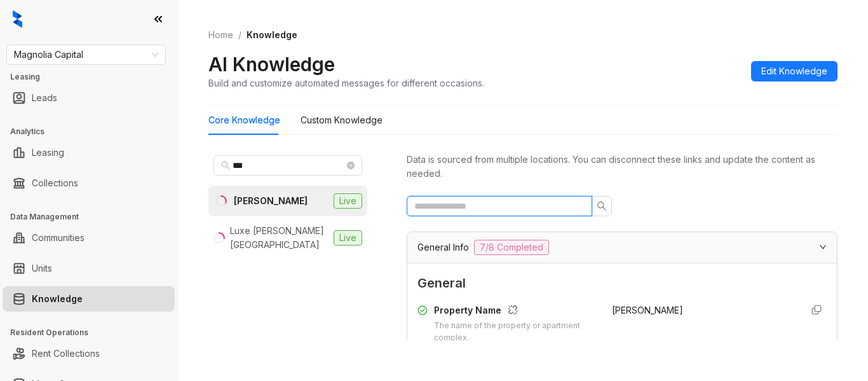
click at [524, 207] on input "text" at bounding box center [494, 206] width 160 height 14
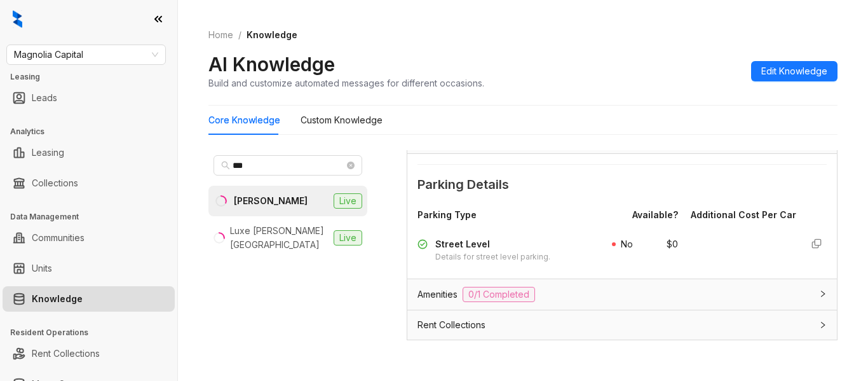
scroll to position [750, 0]
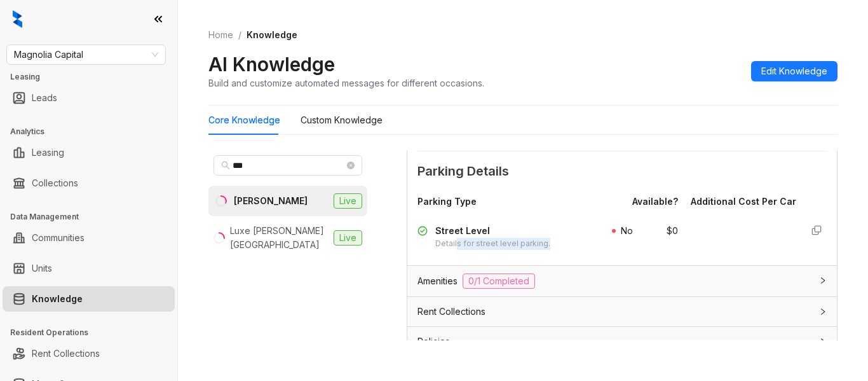
drag, startPoint x: 457, startPoint y: 245, endPoint x: 566, endPoint y: 243, distance: 109.4
click at [566, 243] on div "Street Level Details for street level parking." at bounding box center [507, 237] width 179 height 26
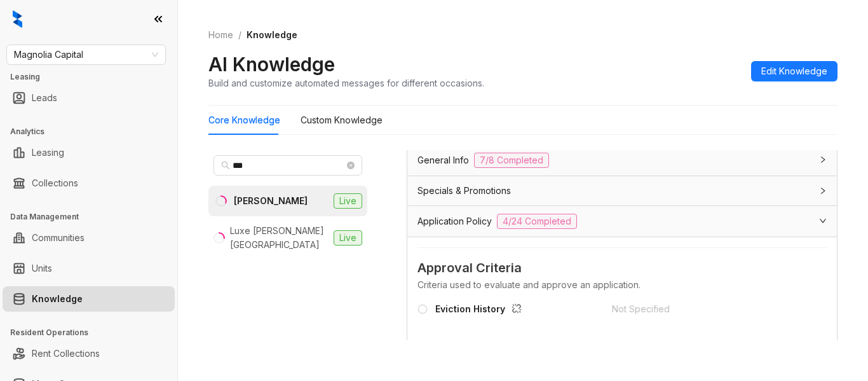
scroll to position [0, 0]
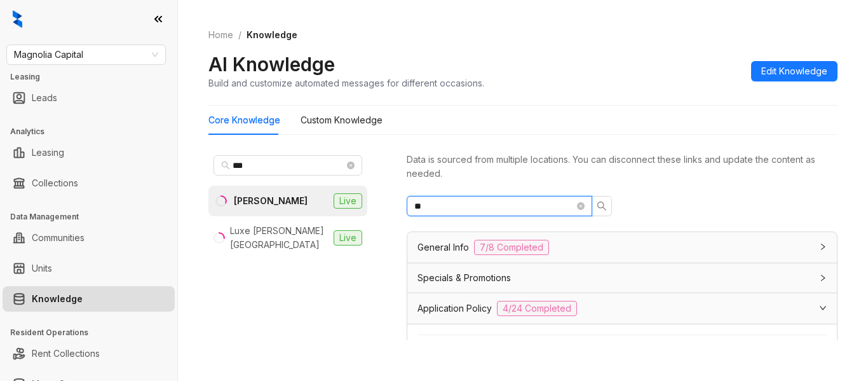
click at [456, 210] on input "**" at bounding box center [494, 206] width 160 height 14
click at [509, 210] on span "**********" at bounding box center [500, 206] width 186 height 20
drag, startPoint x: 509, startPoint y: 210, endPoint x: 374, endPoint y: 228, distance: 135.4
click at [374, 228] on div "**********" at bounding box center [523, 248] width 629 height 206
type input "*"
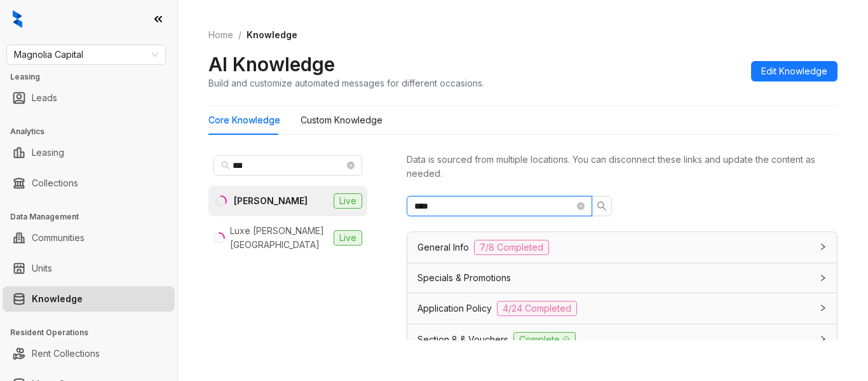
type input "****"
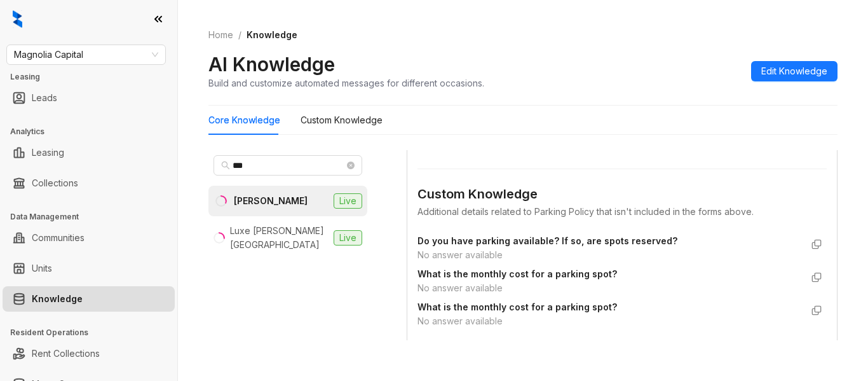
scroll to position [449, 0]
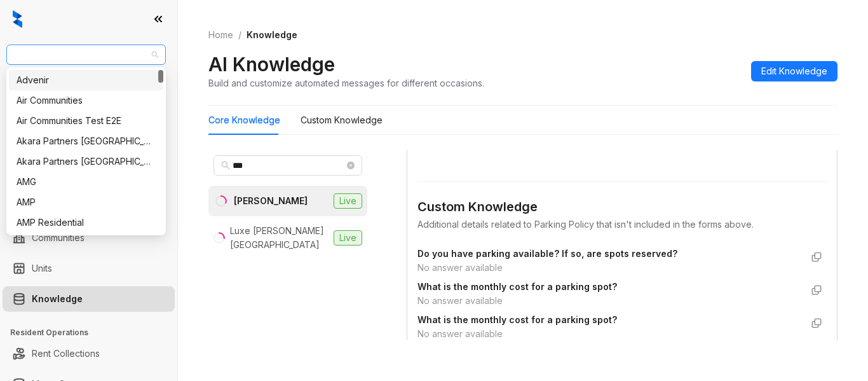
click at [116, 48] on span "Magnolia Capital" at bounding box center [86, 54] width 144 height 19
type input "**"
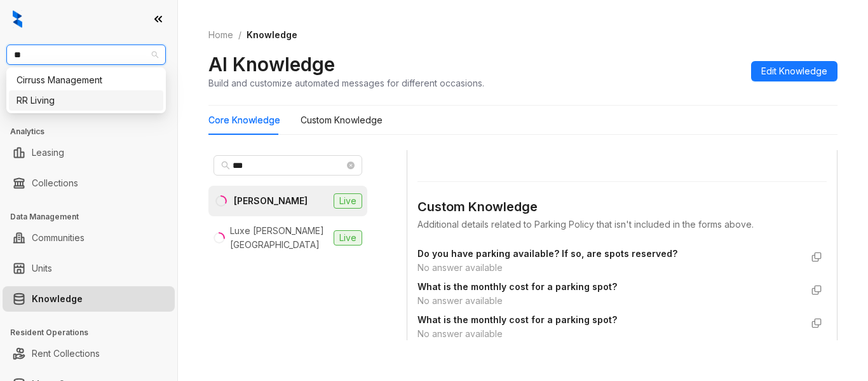
click at [111, 104] on div "RR Living" at bounding box center [86, 100] width 139 height 14
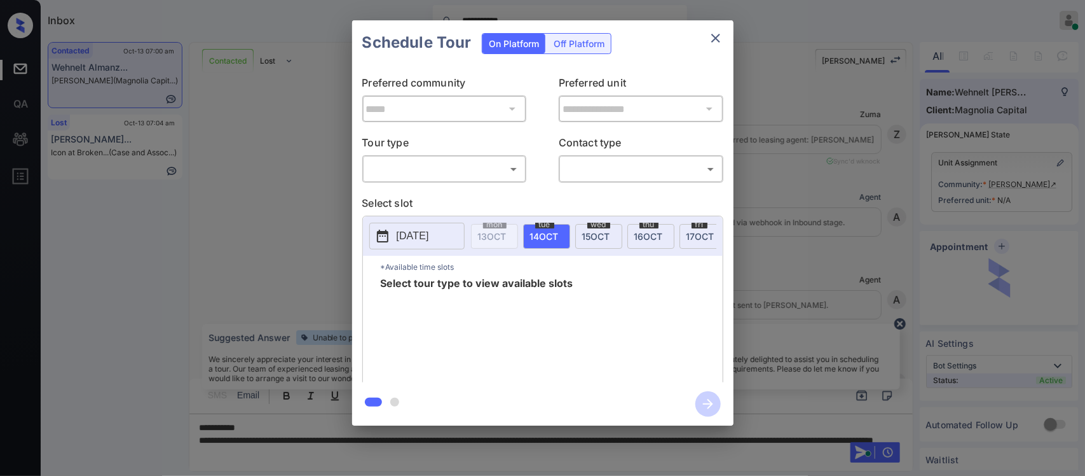
scroll to position [267, 0]
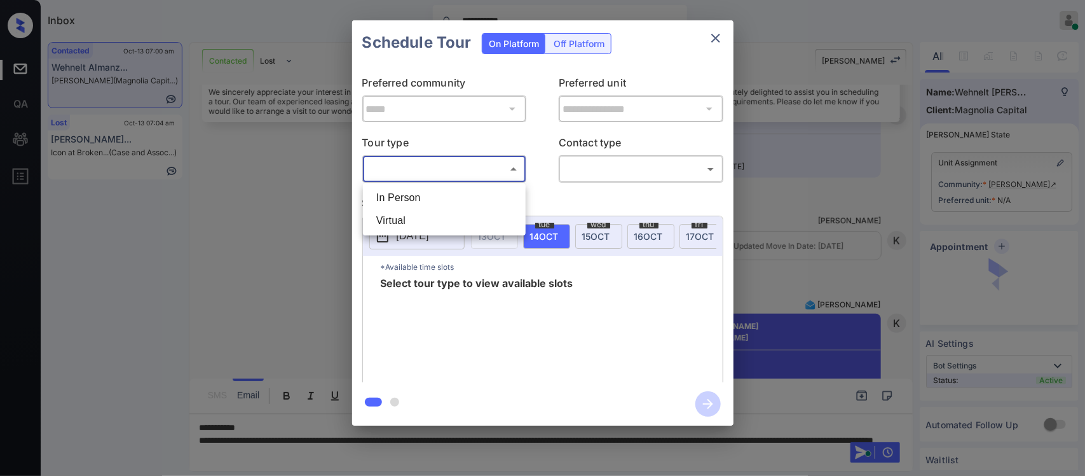
click at [490, 166] on body "**********" at bounding box center [542, 238] width 1085 height 476
click at [720, 38] on div at bounding box center [542, 238] width 1085 height 476
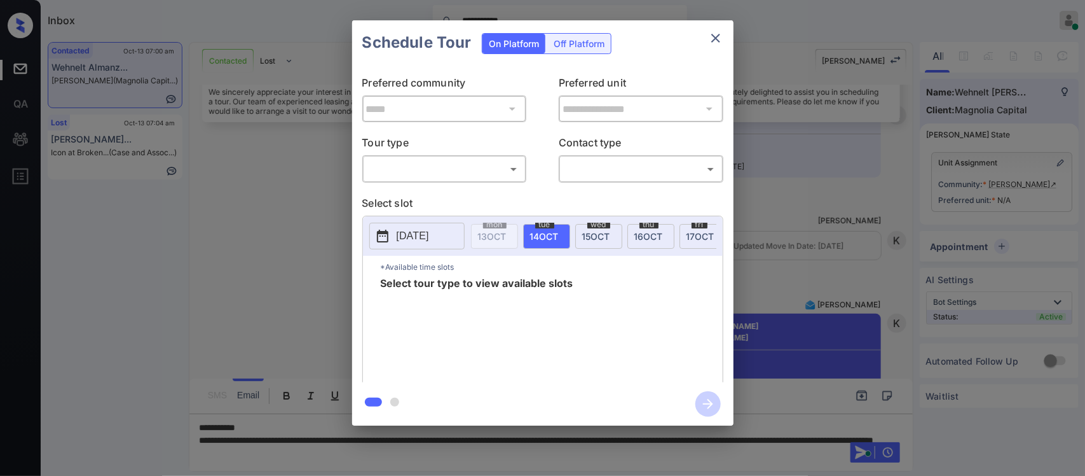
click at [720, 38] on div "In Person Virtual" at bounding box center [542, 238] width 1085 height 476
click at [720, 38] on icon "close" at bounding box center [715, 38] width 15 height 15
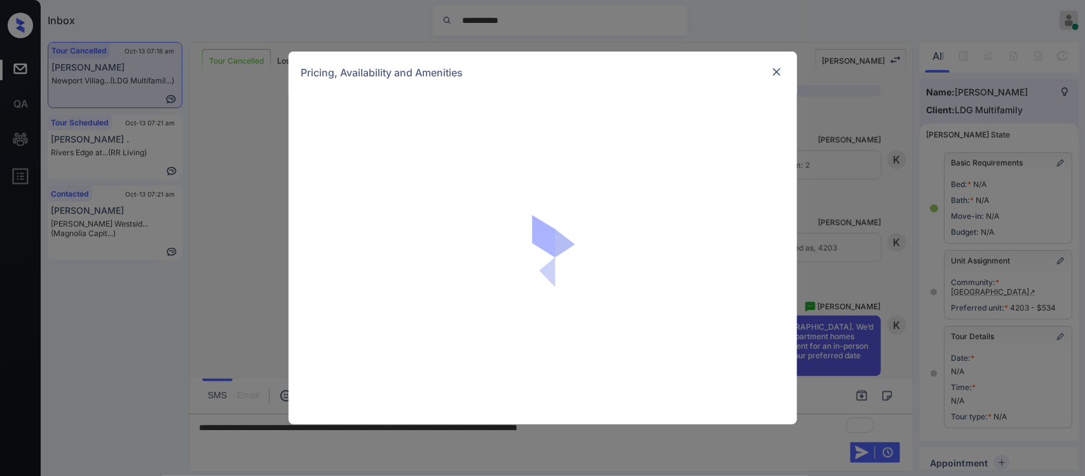
scroll to position [157, 0]
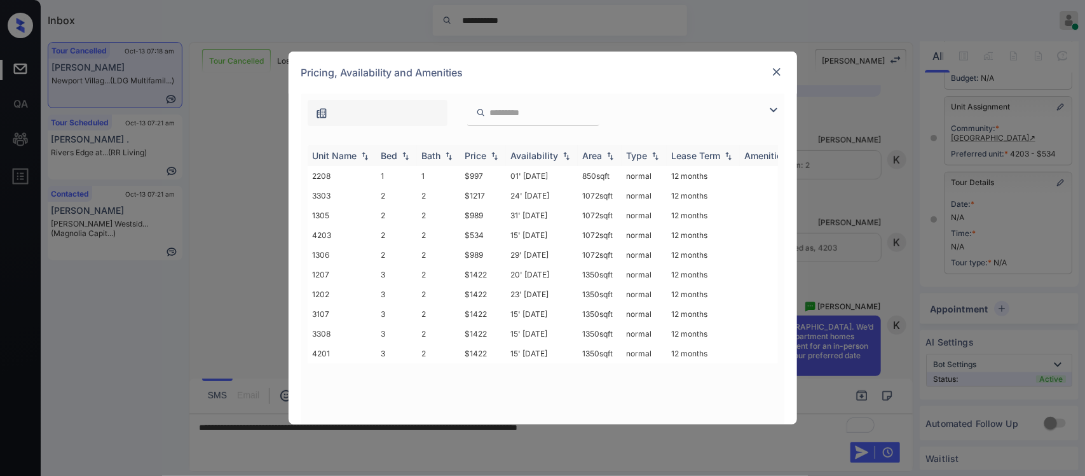
click at [494, 163] on th "Price" at bounding box center [483, 155] width 46 height 21
click at [770, 68] on img at bounding box center [776, 71] width 13 height 13
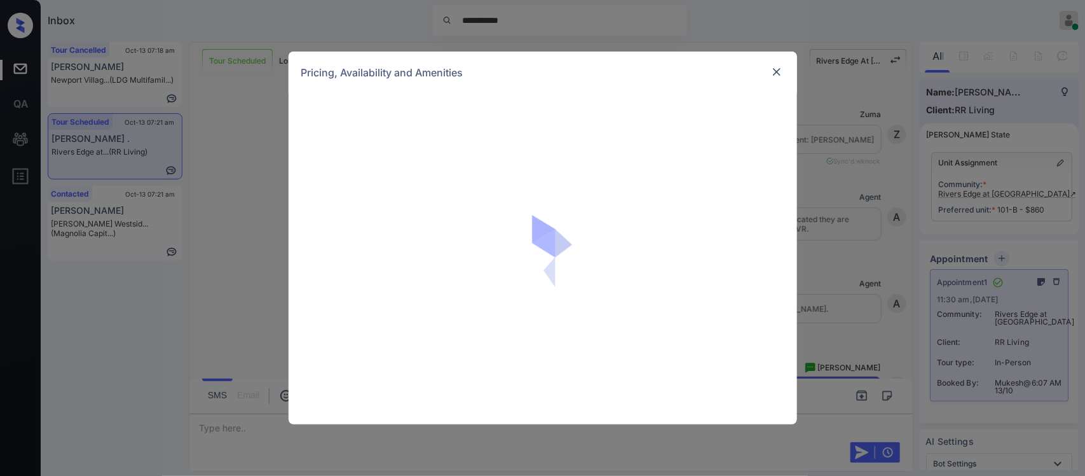
scroll to position [21, 0]
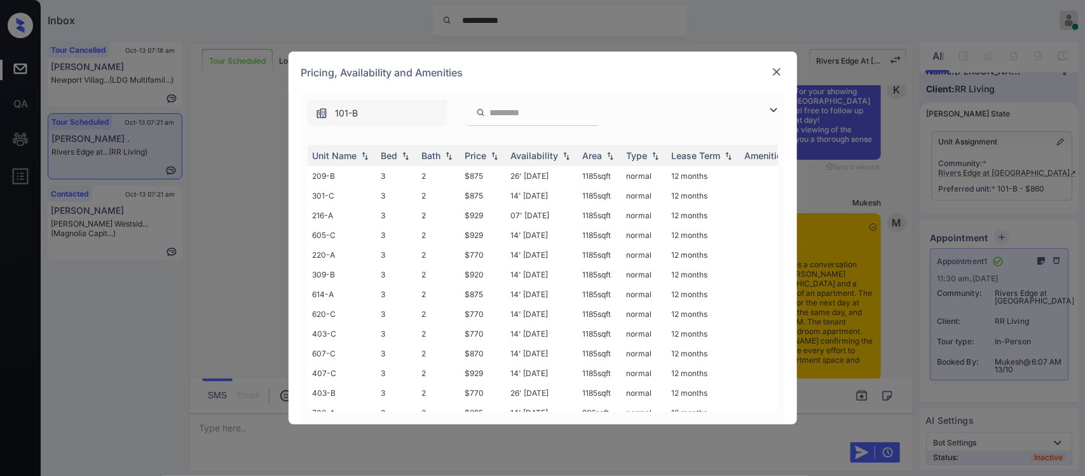
click at [484, 148] on th "Price" at bounding box center [483, 155] width 46 height 21
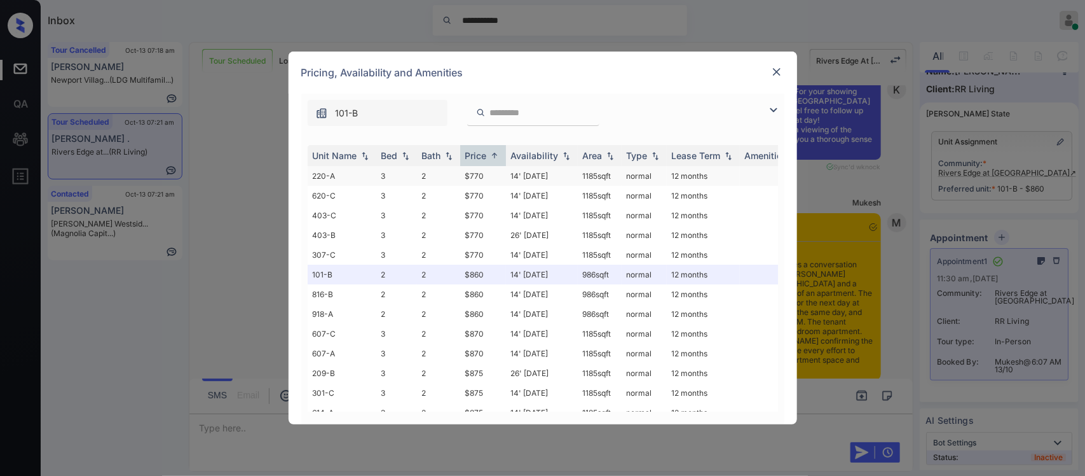
click at [507, 175] on td "14' Aug 25" at bounding box center [542, 176] width 72 height 20
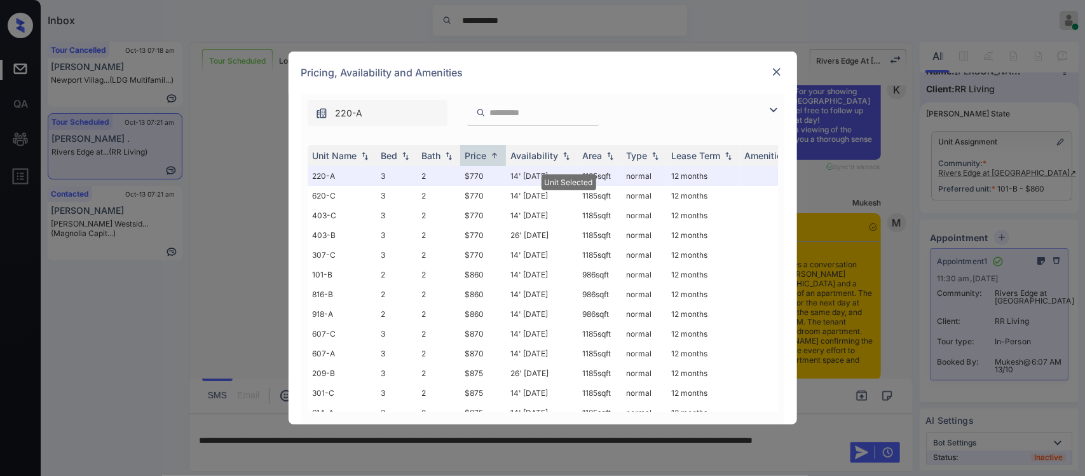
click at [779, 79] on div at bounding box center [776, 71] width 15 height 15
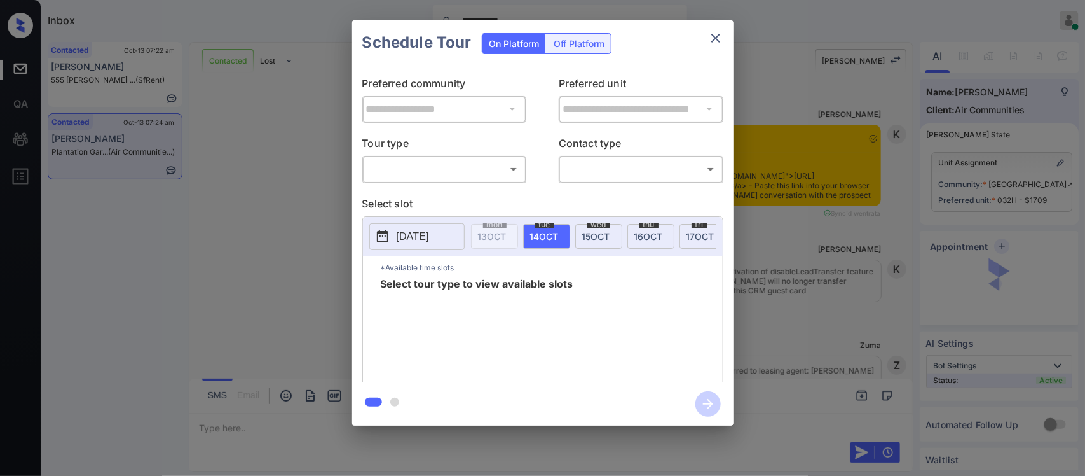
scroll to position [0, 5]
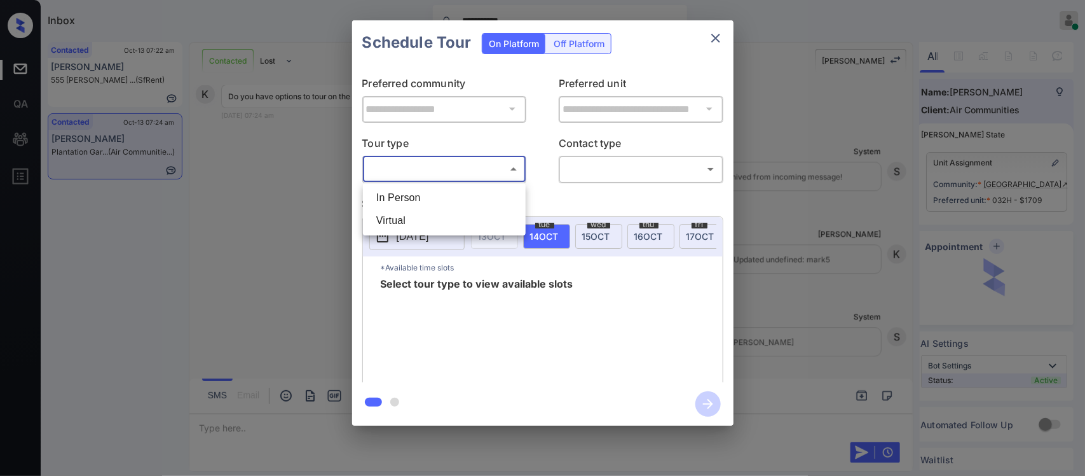
click at [514, 167] on body "**********" at bounding box center [542, 238] width 1085 height 476
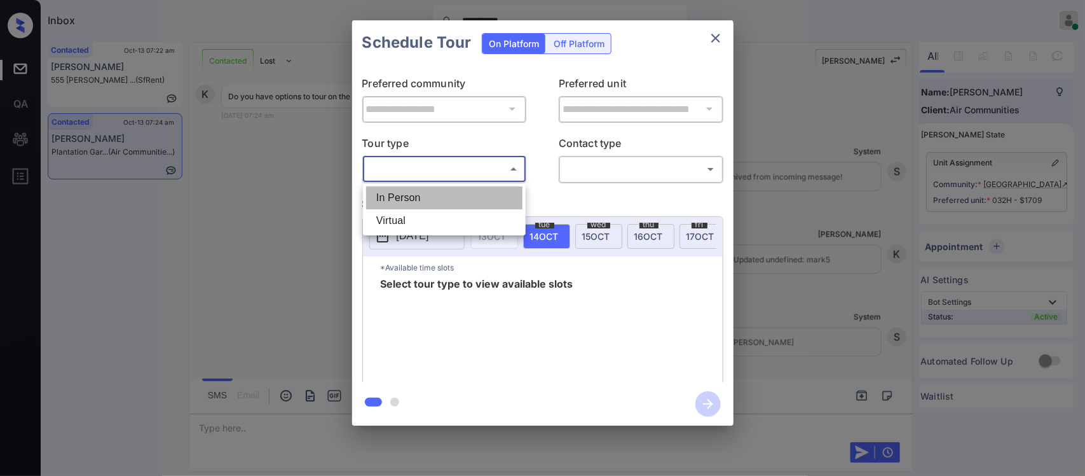
click at [500, 200] on li "In Person" at bounding box center [444, 197] width 156 height 23
type input "********"
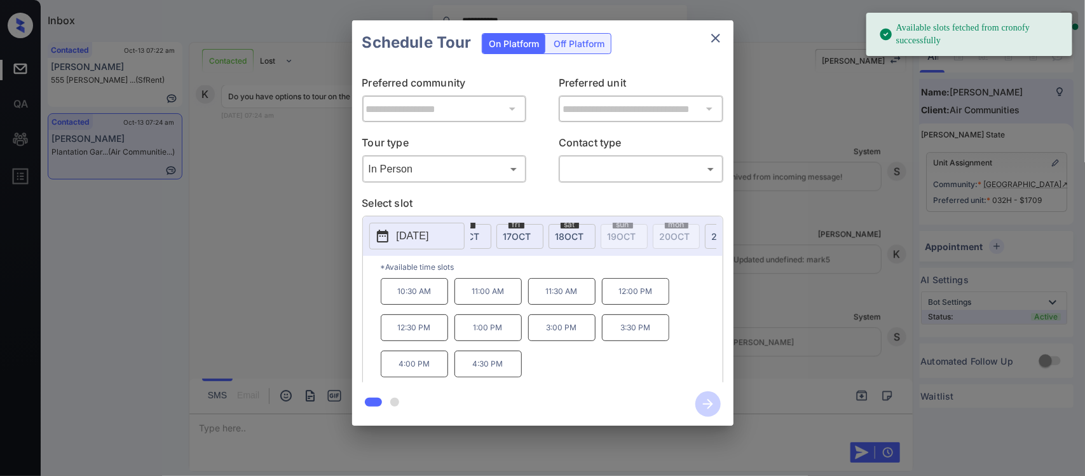
scroll to position [0, 203]
click at [552, 236] on span "18 OCT" at bounding box center [549, 236] width 29 height 11
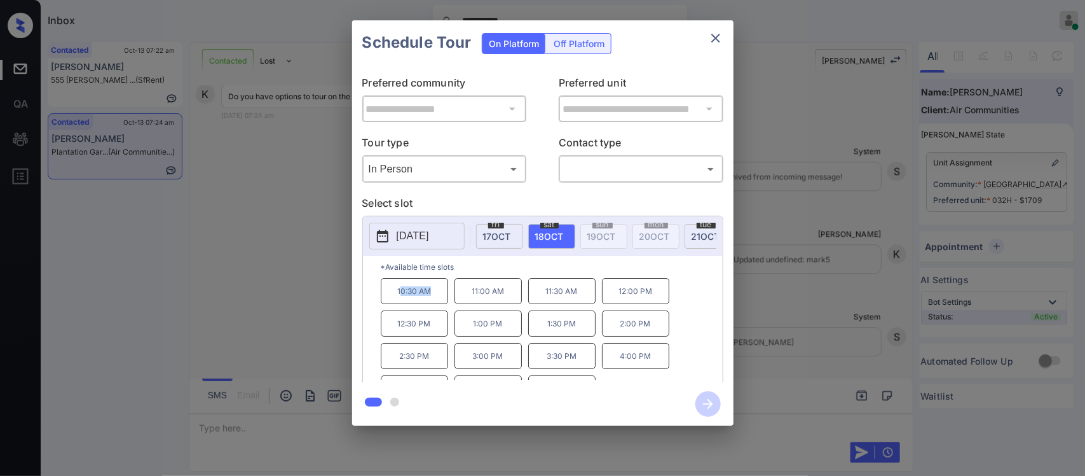
drag, startPoint x: 402, startPoint y: 306, endPoint x: 433, endPoint y: 310, distance: 31.4
click at [433, 304] on p "10:30 AM" at bounding box center [414, 291] width 67 height 26
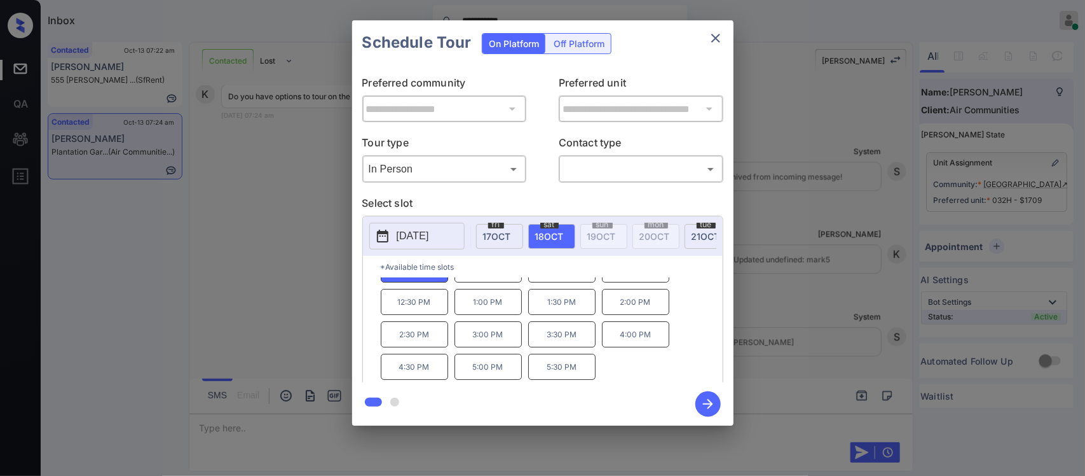
click at [791, 345] on div "**********" at bounding box center [542, 223] width 1085 height 446
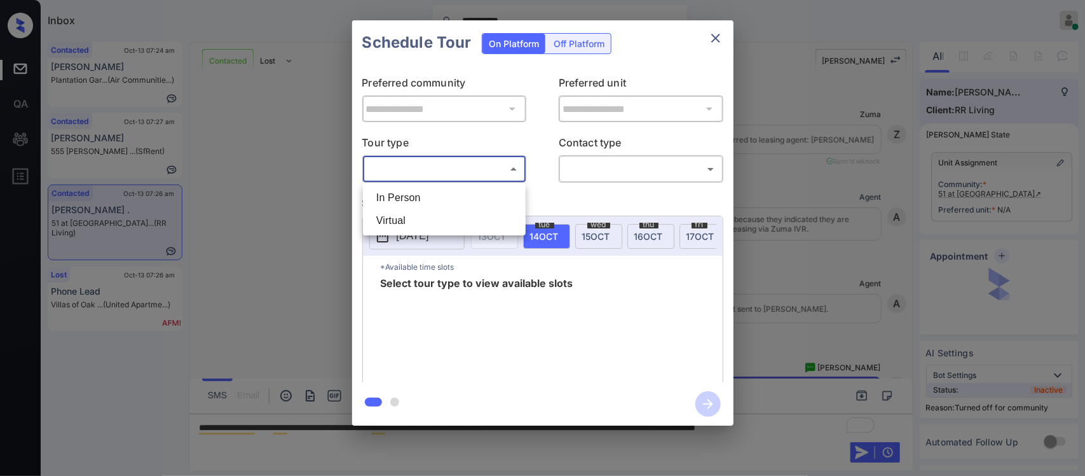
click at [500, 170] on body "**********" at bounding box center [542, 238] width 1085 height 476
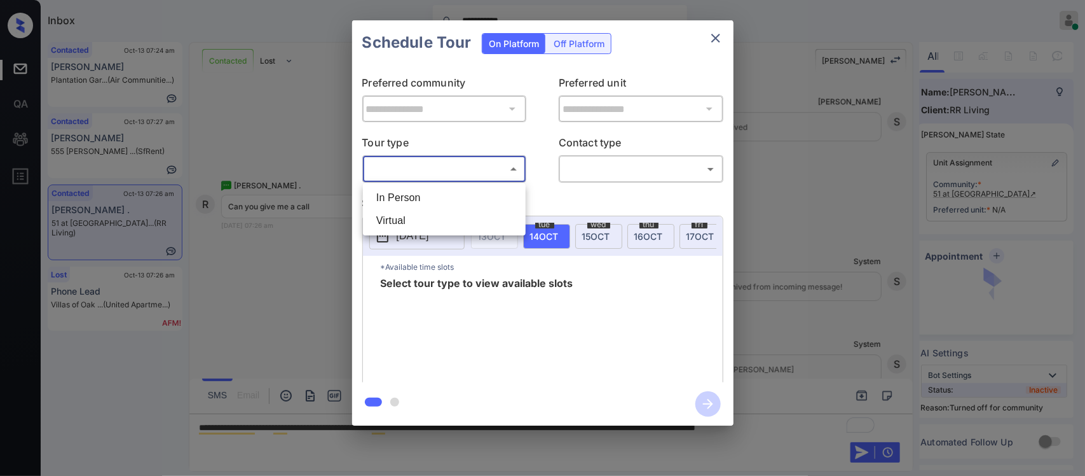
drag, startPoint x: 707, startPoint y: 29, endPoint x: 714, endPoint y: 36, distance: 9.9
click at [714, 36] on div at bounding box center [542, 238] width 1085 height 476
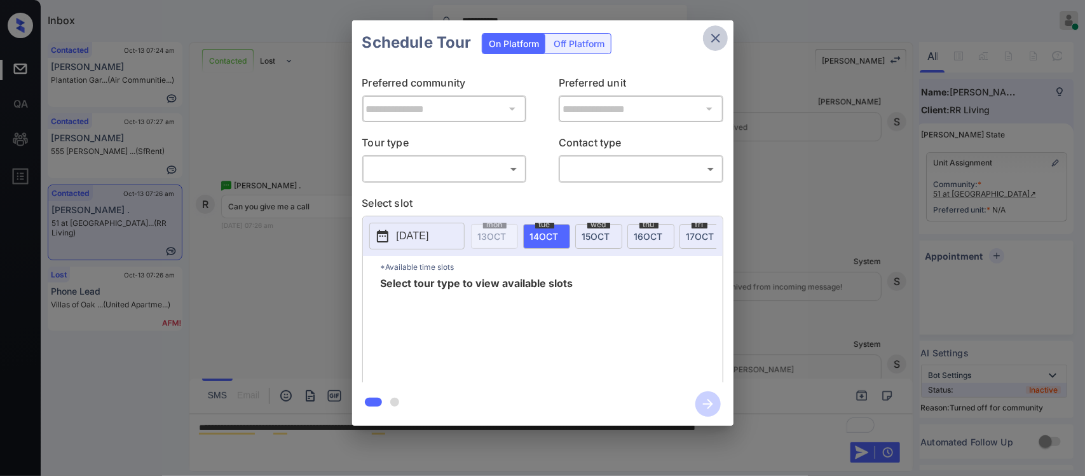
click at [714, 36] on icon "close" at bounding box center [715, 38] width 15 height 15
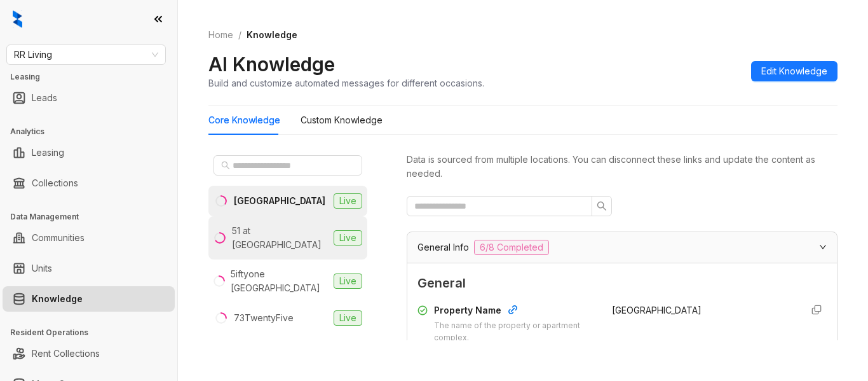
click at [306, 238] on li "51 at [GEOGRAPHIC_DATA] Live" at bounding box center [288, 237] width 159 height 43
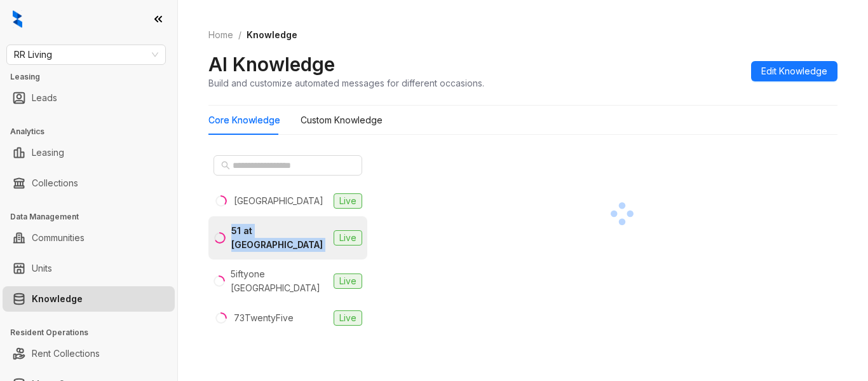
drag, startPoint x: 313, startPoint y: 236, endPoint x: 231, endPoint y: 236, distance: 82.0
click at [231, 236] on li "51 at Southaven Live" at bounding box center [288, 237] width 159 height 43
copy div "51 at Southaven"
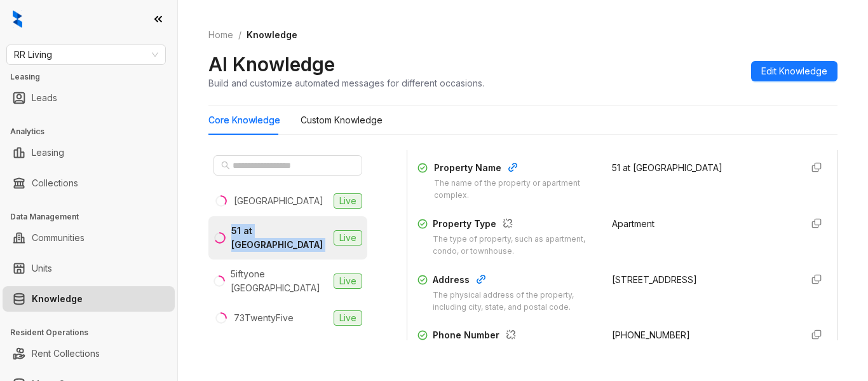
scroll to position [166, 0]
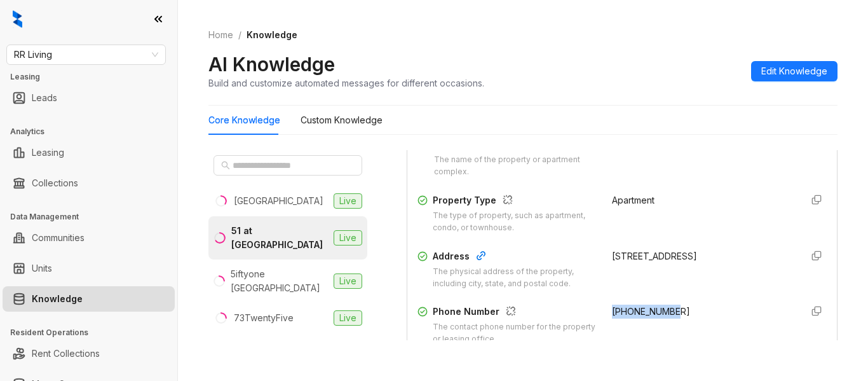
drag, startPoint x: 672, startPoint y: 313, endPoint x: 598, endPoint y: 317, distance: 73.9
click at [612, 317] on div "+16623429000" at bounding box center [701, 325] width 179 height 41
copy span "+16623429000"
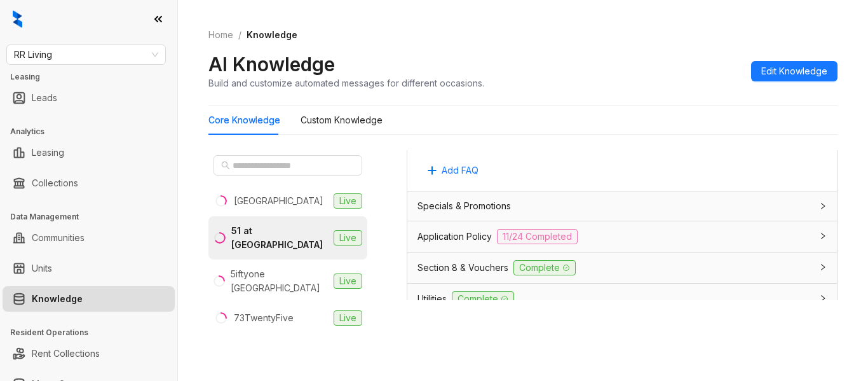
scroll to position [796, 0]
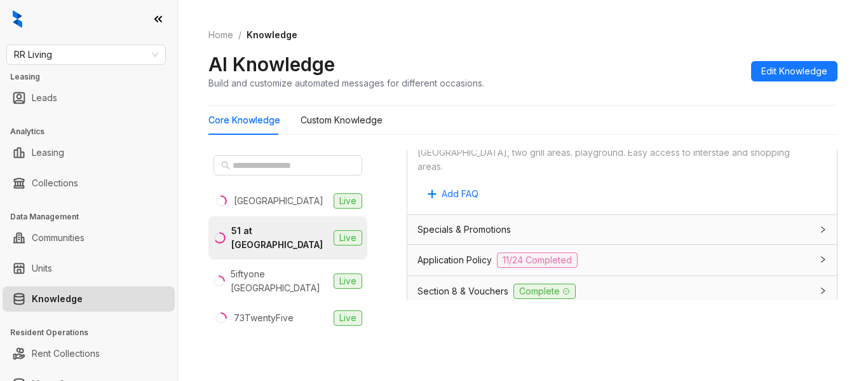
click at [755, 252] on div "Application Policy 11/24 Completed" at bounding box center [615, 259] width 394 height 15
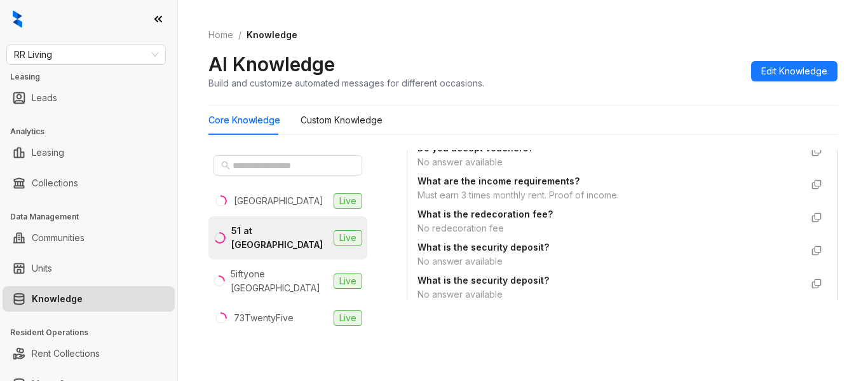
scroll to position [2587, 0]
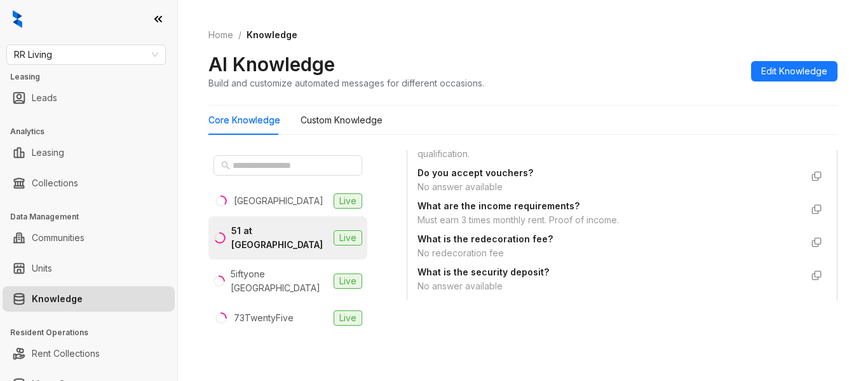
click at [468, 227] on div "Must earn 3 times monthly rent. Proof of income." at bounding box center [610, 220] width 384 height 14
click at [107, 56] on span "RR Living" at bounding box center [86, 54] width 144 height 19
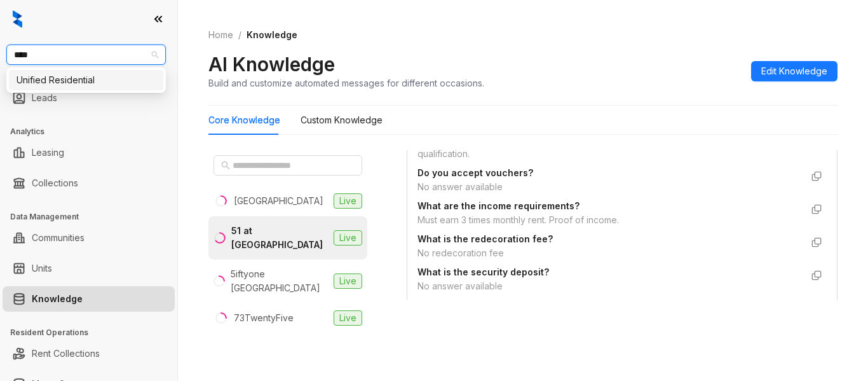
type input "****"
drag, startPoint x: 107, startPoint y: 67, endPoint x: 107, endPoint y: 74, distance: 7.0
click at [107, 74] on div "Unified Residential:::683f589166c40883e4c85a6c Unified Residential" at bounding box center [86, 79] width 160 height 25
click at [107, 74] on div "Unified Residential" at bounding box center [86, 80] width 139 height 14
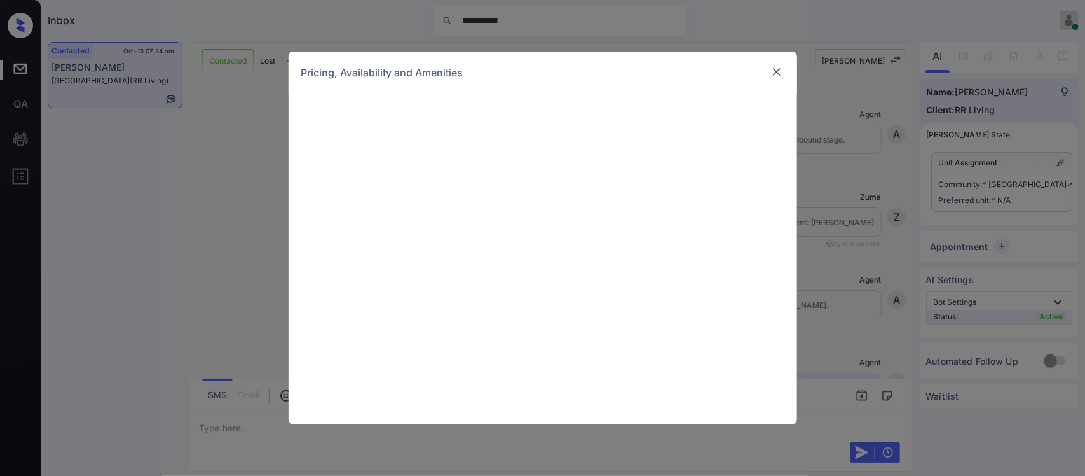
scroll to position [0, 5]
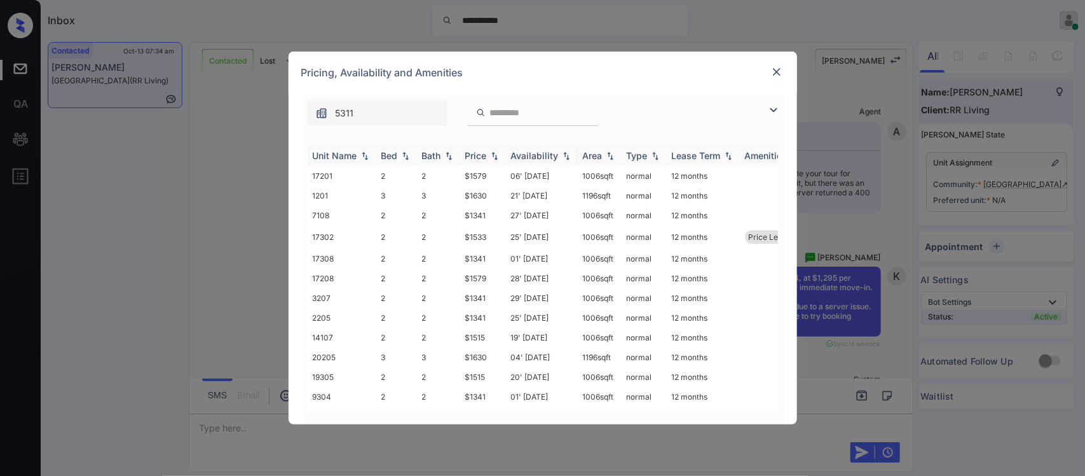
click at [490, 156] on img at bounding box center [494, 155] width 13 height 9
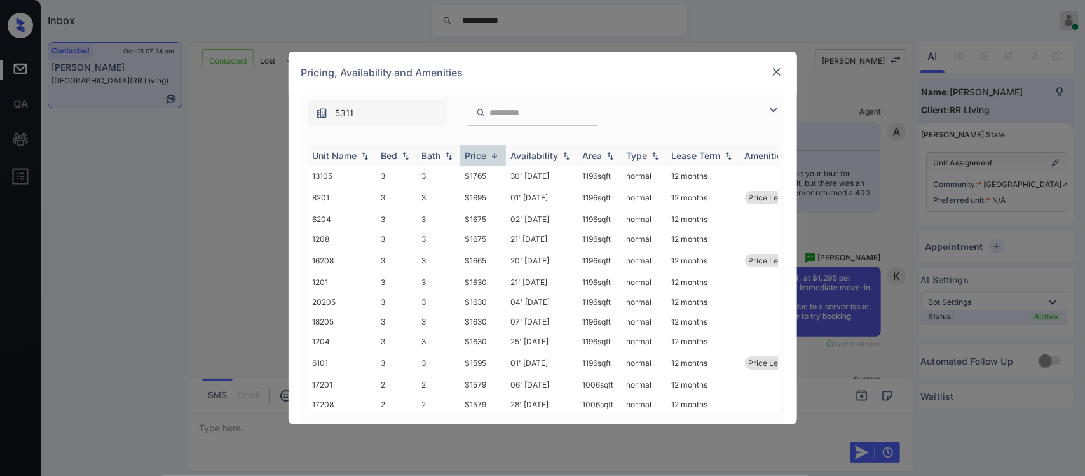
click at [490, 156] on img at bounding box center [494, 156] width 13 height 10
click at [490, 217] on td "$1295" at bounding box center [483, 217] width 46 height 24
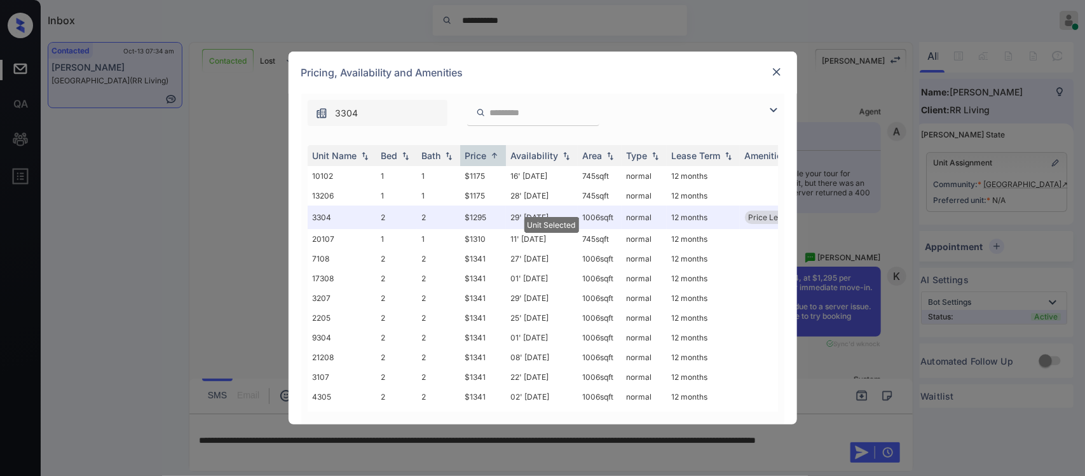
click at [777, 70] on img at bounding box center [776, 71] width 13 height 13
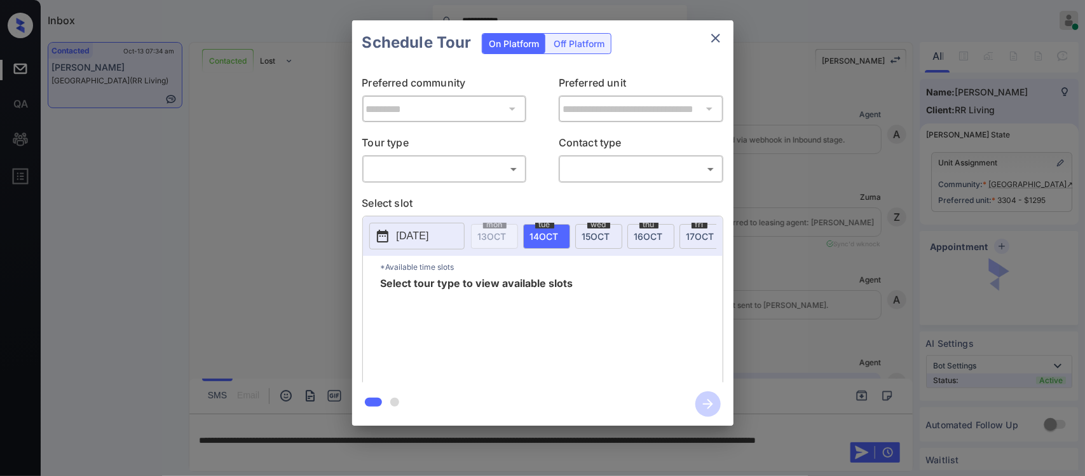
scroll to position [0, 5]
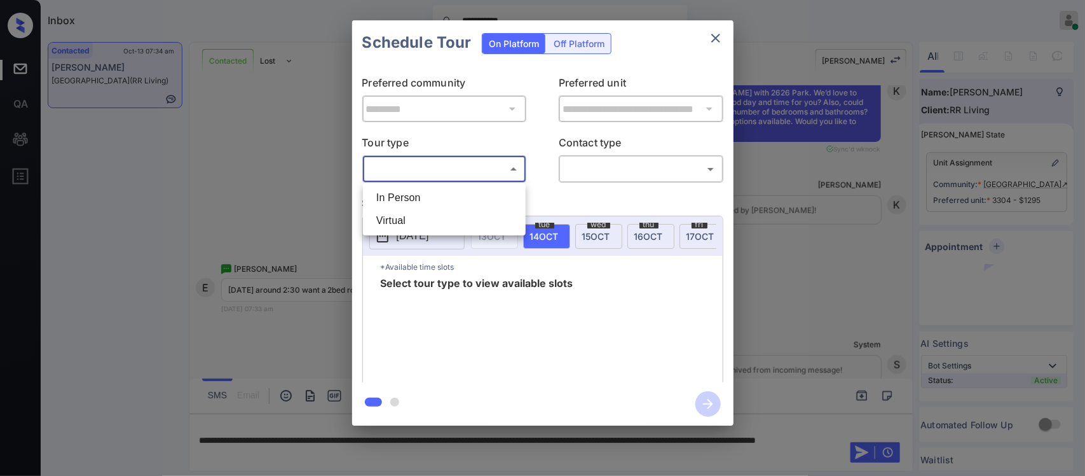
click at [439, 169] on body "**********" at bounding box center [542, 238] width 1085 height 476
click at [432, 198] on li "In Person" at bounding box center [444, 197] width 156 height 23
type input "********"
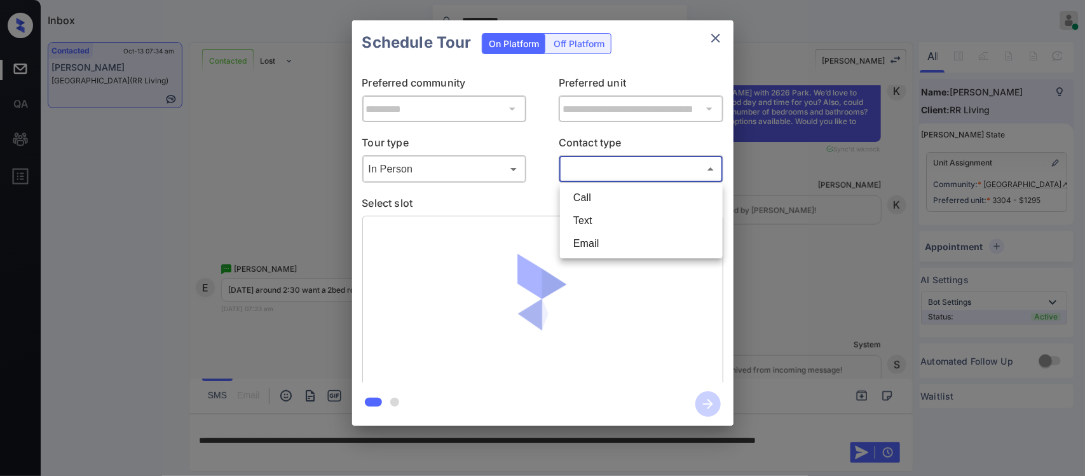
drag, startPoint x: 617, startPoint y: 167, endPoint x: 605, endPoint y: 213, distance: 48.1
click at [605, 213] on body "**********" at bounding box center [542, 238] width 1085 height 476
click at [605, 213] on li "Text" at bounding box center [641, 220] width 156 height 23
type input "****"
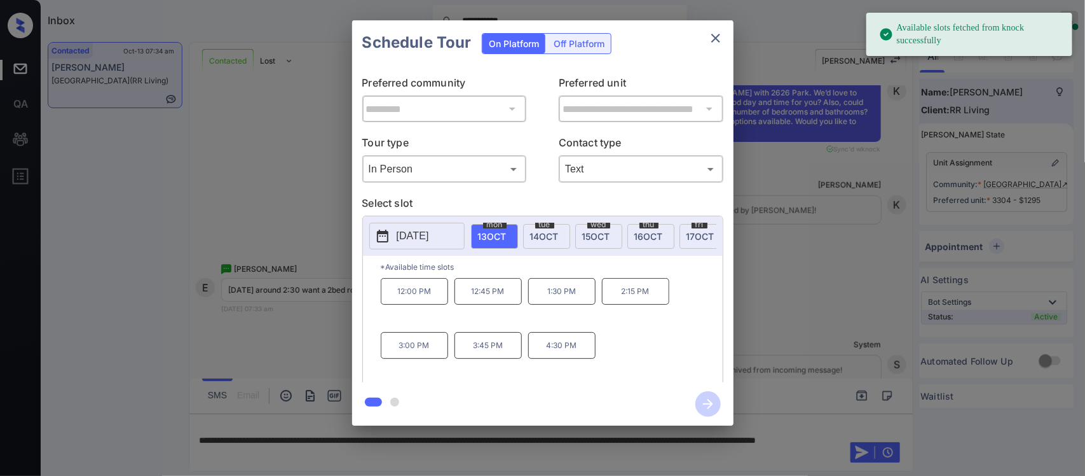
click at [690, 237] on span "17 OCT" at bounding box center [701, 236] width 28 height 11
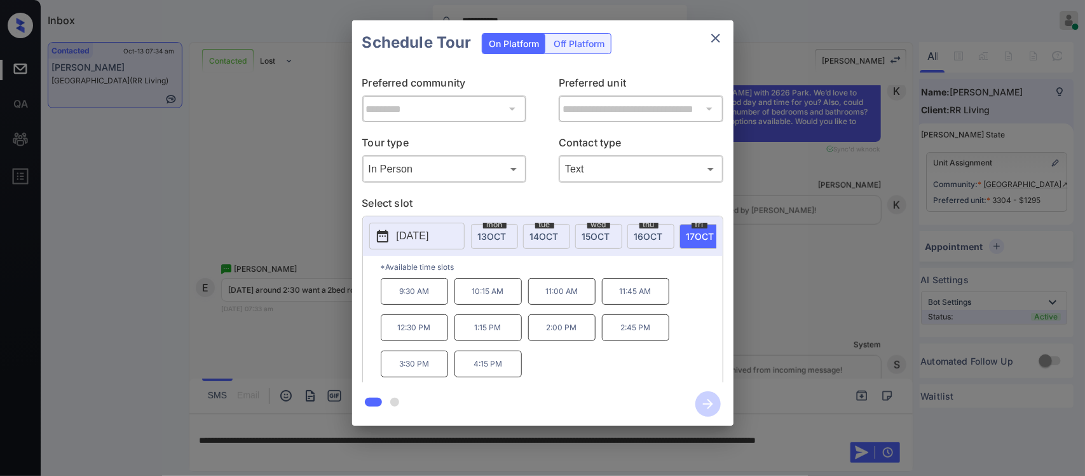
drag, startPoint x: 523, startPoint y: 334, endPoint x: 547, endPoint y: 341, distance: 25.9
click at [547, 341] on div "9:30 AM 10:15 AM 11:00 AM 11:45 AM 12:30 PM 1:15 PM 2:00 PM 2:45 PM 3:30 PM 4:1…" at bounding box center [552, 329] width 342 height 102
drag, startPoint x: 662, startPoint y: 341, endPoint x: 517, endPoint y: 353, distance: 146.0
click at [517, 353] on div "9:30 AM 10:15 AM 11:00 AM 11:45 AM 12:30 PM 1:15 PM 2:00 PM 2:45 PM 3:30 PM 4:1…" at bounding box center [552, 329] width 342 height 102
copy div "2:00 PM 2:45 PM"
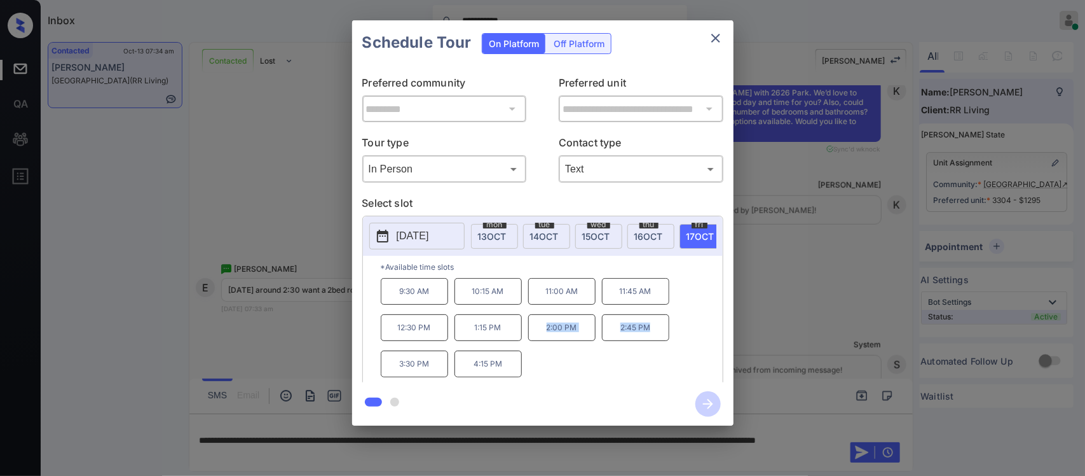
click at [833, 341] on div "**********" at bounding box center [542, 223] width 1085 height 446
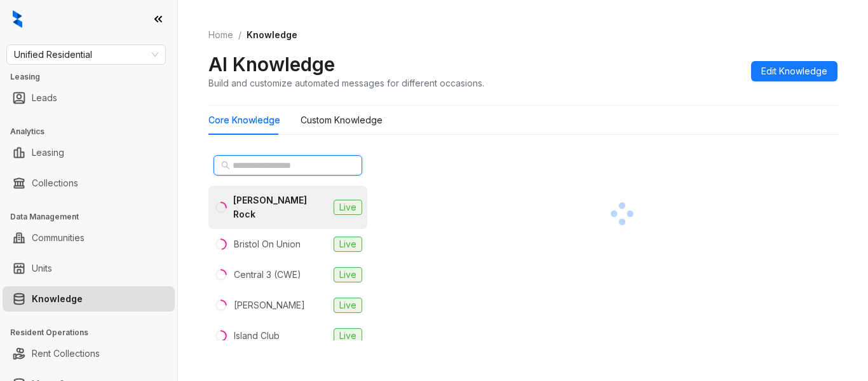
click at [274, 168] on input "text" at bounding box center [289, 165] width 112 height 14
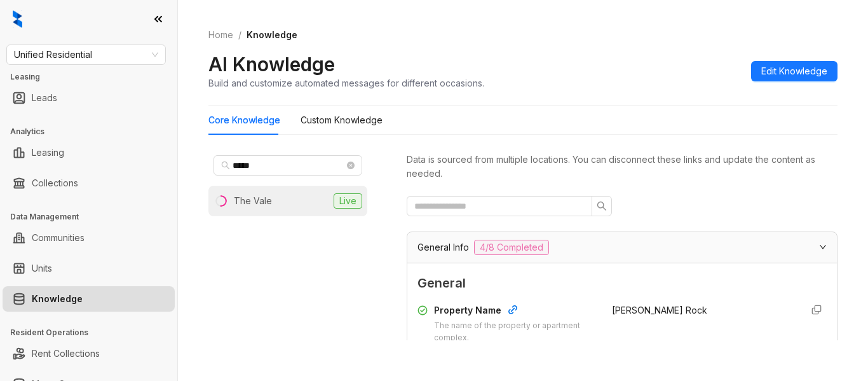
click at [282, 205] on li "The Vale Live" at bounding box center [288, 201] width 159 height 31
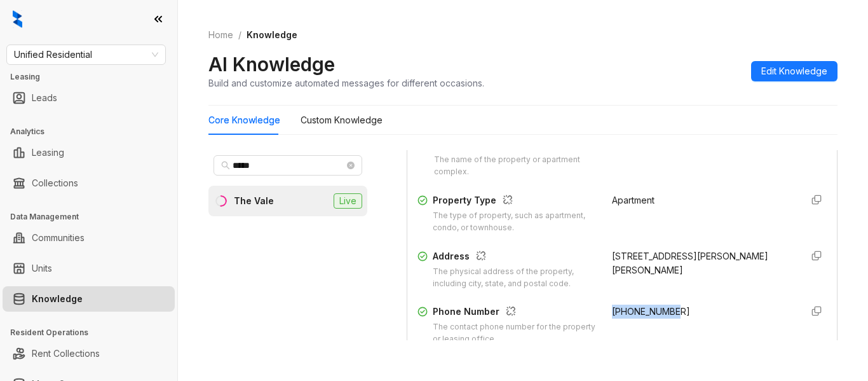
drag, startPoint x: 670, startPoint y: 312, endPoint x: 594, endPoint y: 312, distance: 75.7
click at [594, 312] on div "Phone Number The contact phone number for the property or leasing office. [PHON…" at bounding box center [622, 325] width 409 height 41
copy span "[PHONE_NUMBER]"
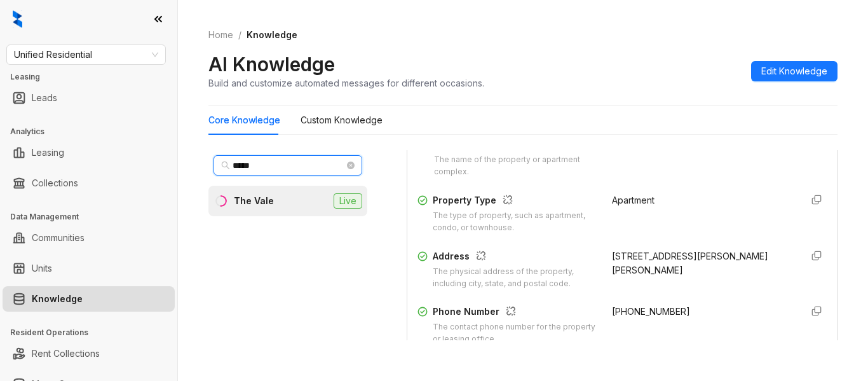
click at [287, 161] on input "*****" at bounding box center [289, 165] width 112 height 14
type input "******"
click at [284, 208] on li "The Birches Live" at bounding box center [288, 201] width 159 height 31
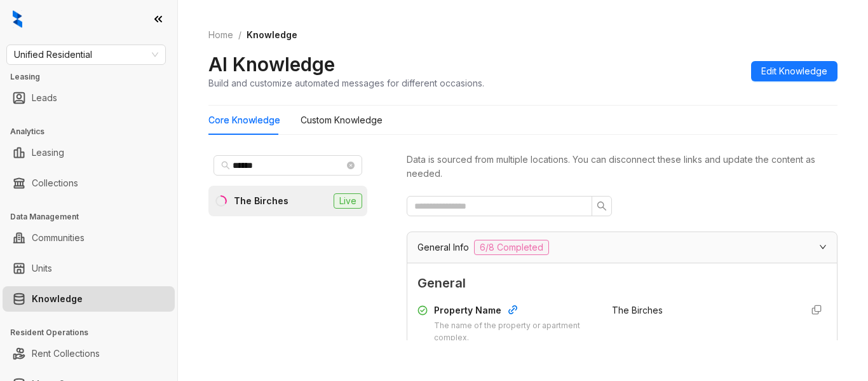
scroll to position [166, 0]
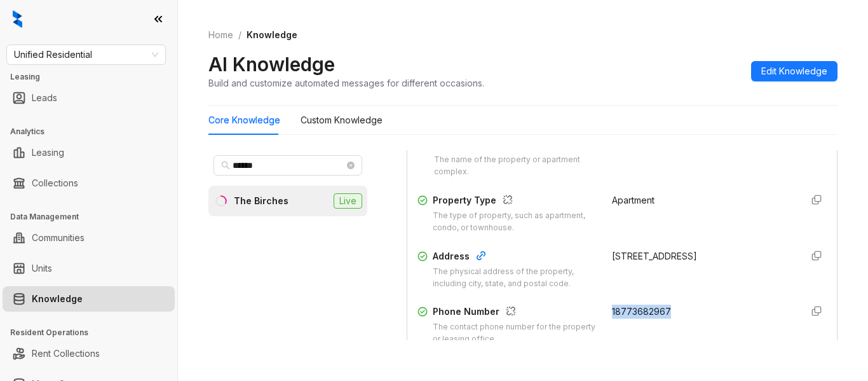
drag, startPoint x: 661, startPoint y: 307, endPoint x: 596, endPoint y: 311, distance: 65.6
click at [596, 311] on div "Phone Number The contact phone number for the property or leasing office. 18773…" at bounding box center [622, 325] width 409 height 41
copy span "18773682967"
